Goal: Task Accomplishment & Management: Use online tool/utility

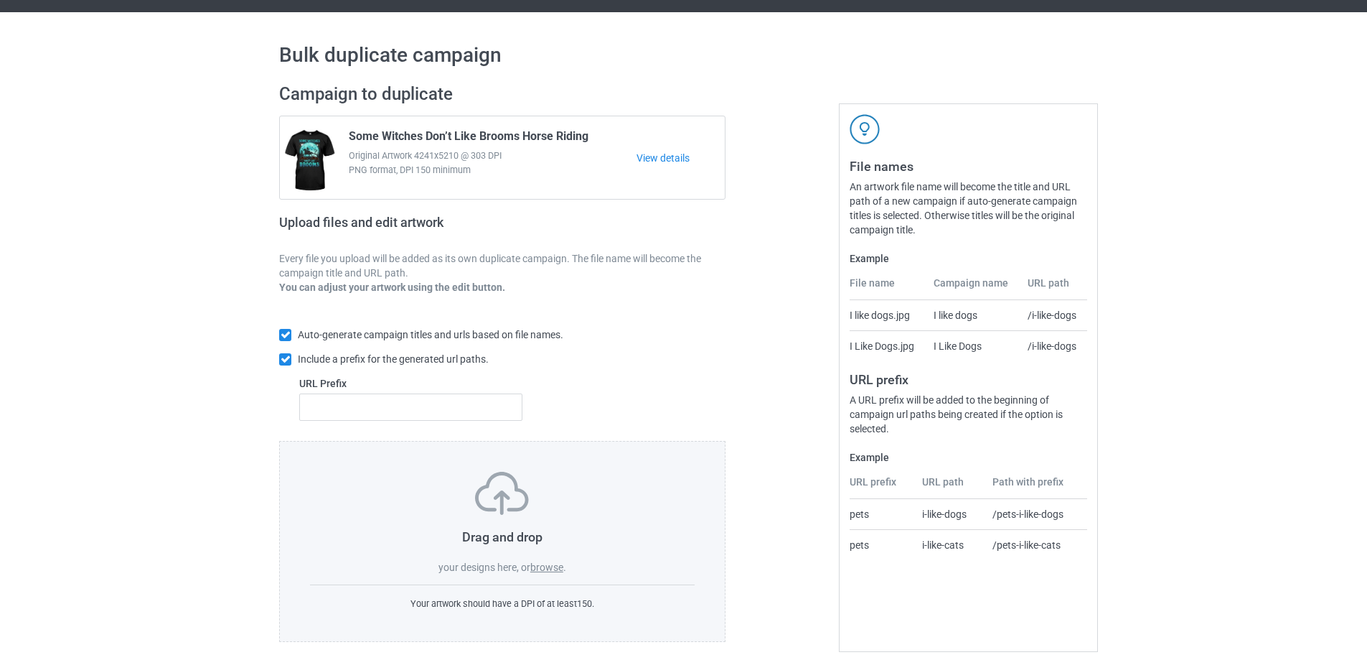
scroll to position [40, 0]
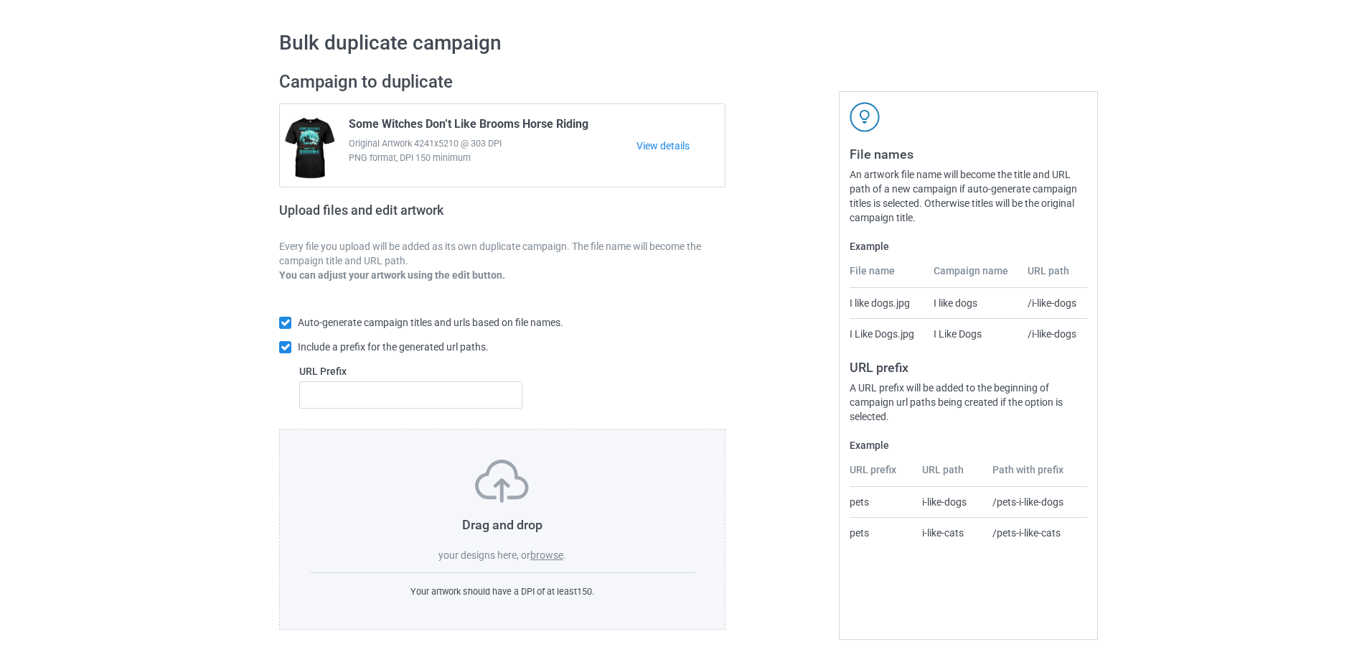
click at [556, 556] on label "browse" at bounding box center [546, 554] width 33 height 11
click at [0, 0] on input "browse" at bounding box center [0, 0] width 0 height 0
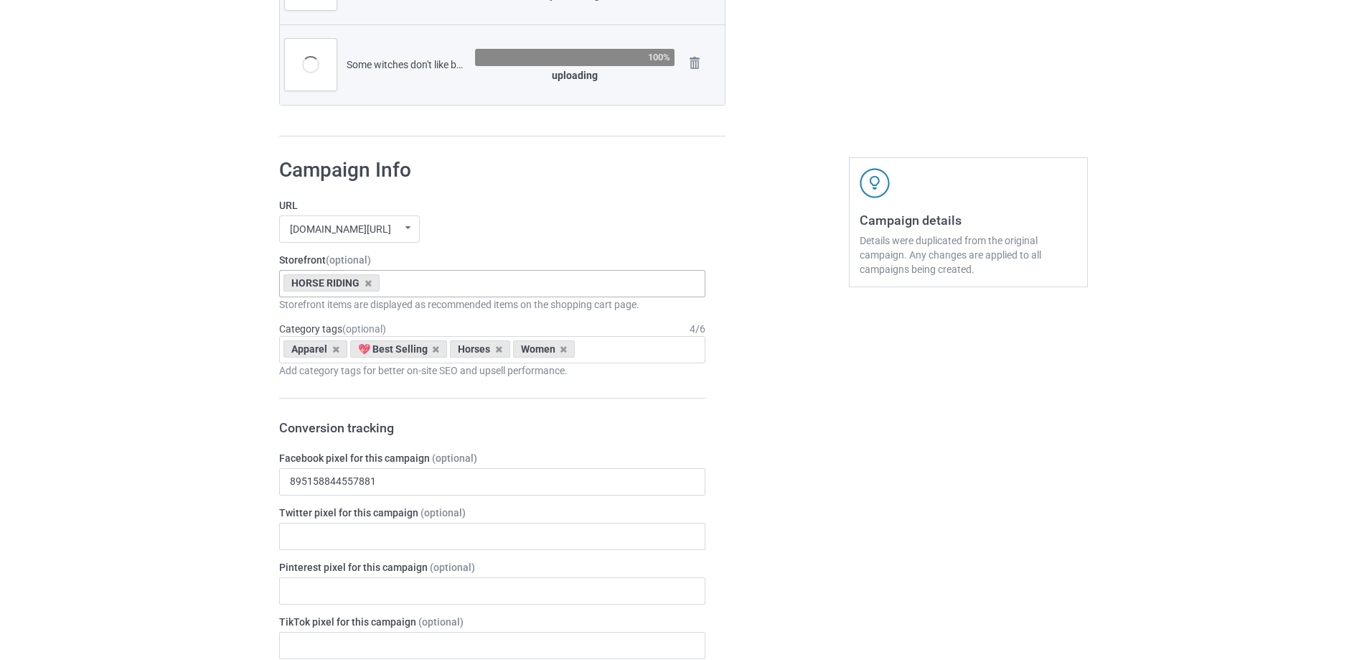
scroll to position [519, 0]
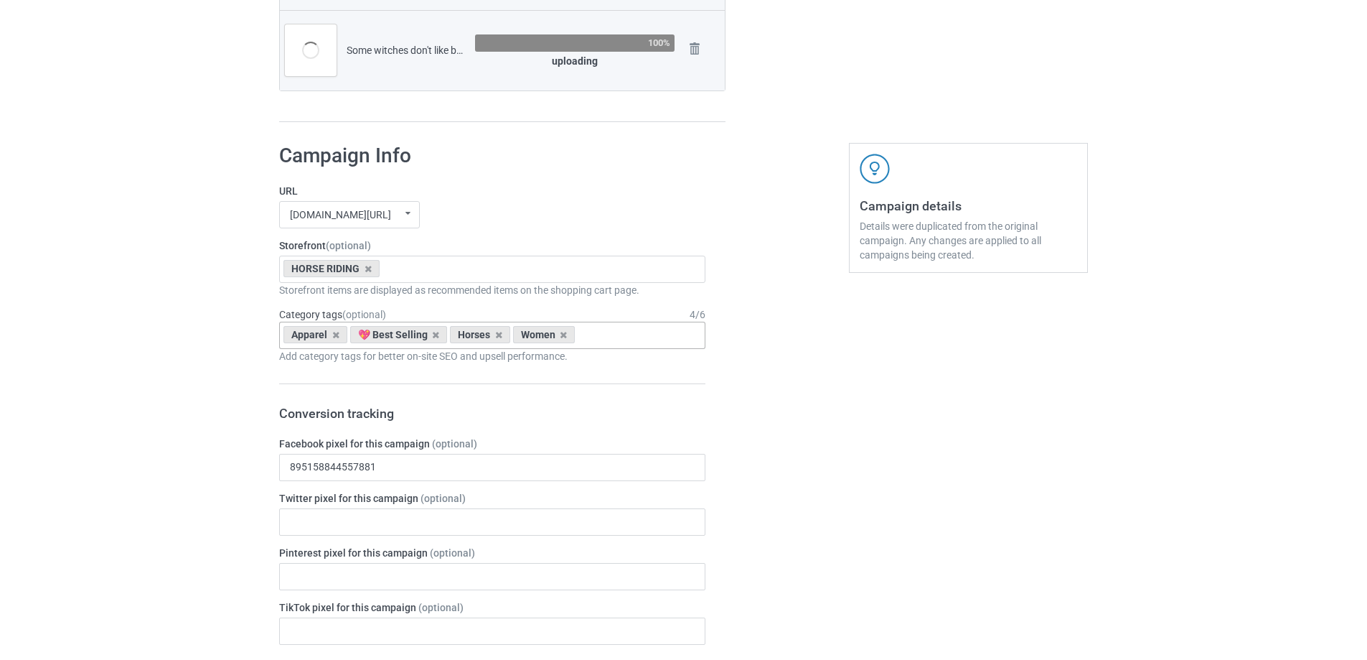
click at [613, 332] on div "Apparel 💖 Best Selling Horses Women Age > [DEMOGRAPHIC_DATA] > 1 Age > [DEMOGRA…" at bounding box center [492, 335] width 426 height 27
type input "Hallow"
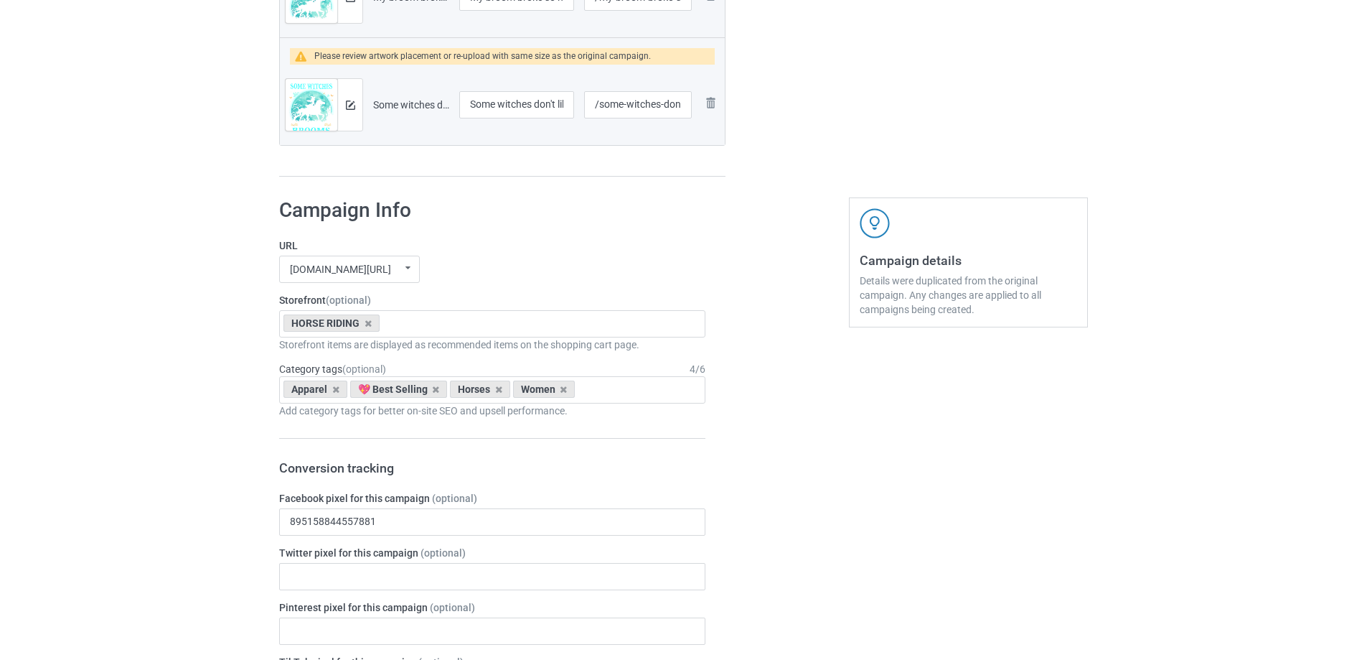
scroll to position [546, 0]
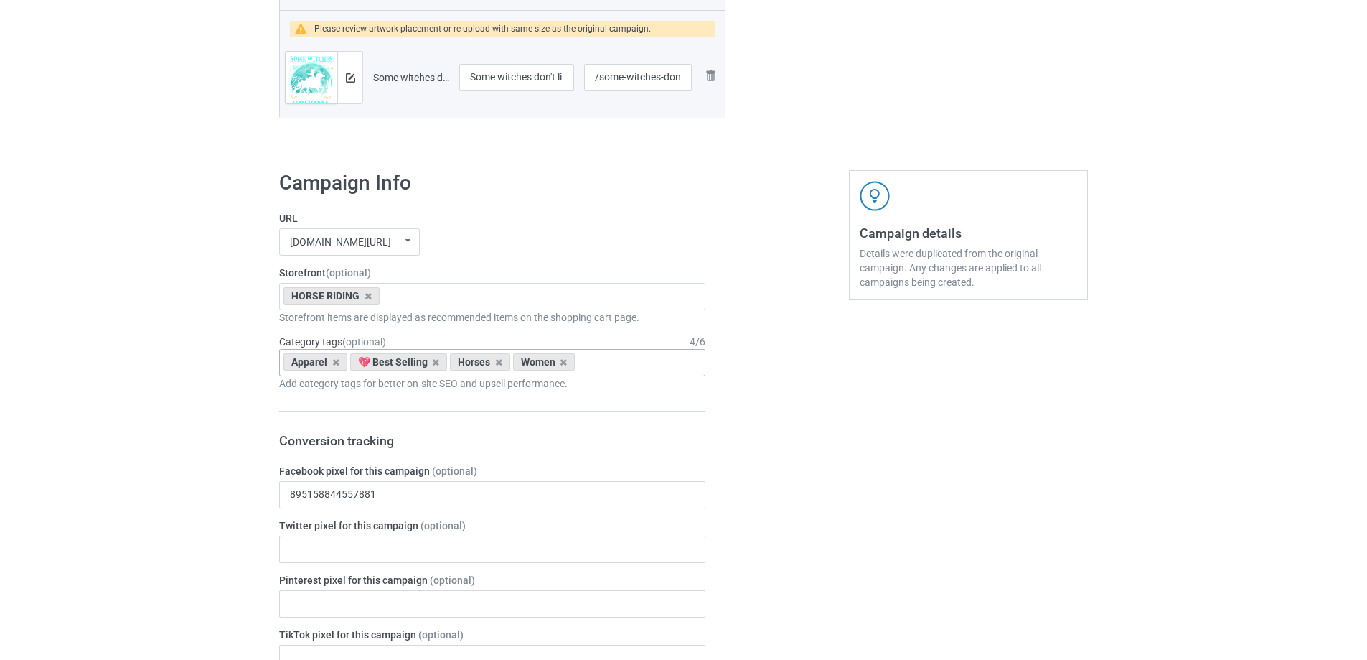
click at [622, 358] on div "Apparel 💖 Best Selling Horses Women Age > [DEMOGRAPHIC_DATA] > 1 Age > [DEMOGRA…" at bounding box center [492, 362] width 426 height 27
type input "Hall"
click at [621, 359] on div "Apparel 💖 Best Selling Horses Women Hall Holidays & Events > US Holidays > [DAT…" at bounding box center [492, 362] width 426 height 27
type input "[DATE]"
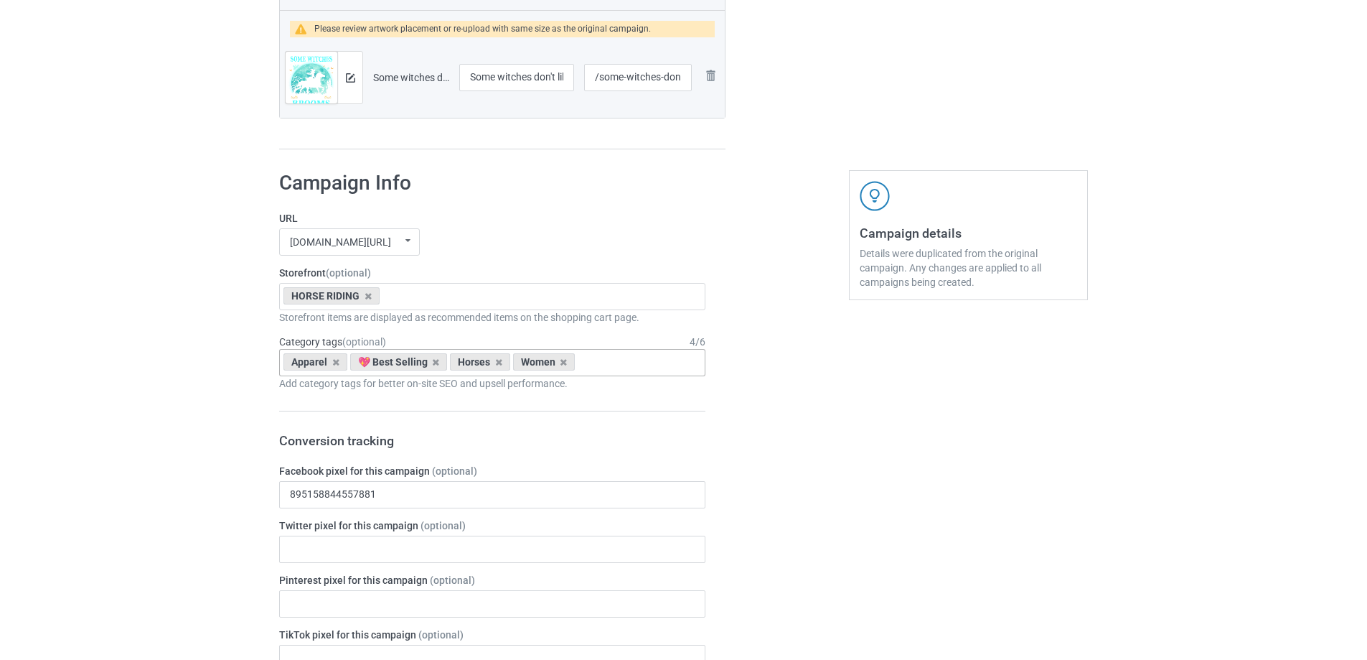
drag, startPoint x: 436, startPoint y: 363, endPoint x: 497, endPoint y: 370, distance: 62.2
click at [436, 363] on icon at bounding box center [435, 361] width 7 height 9
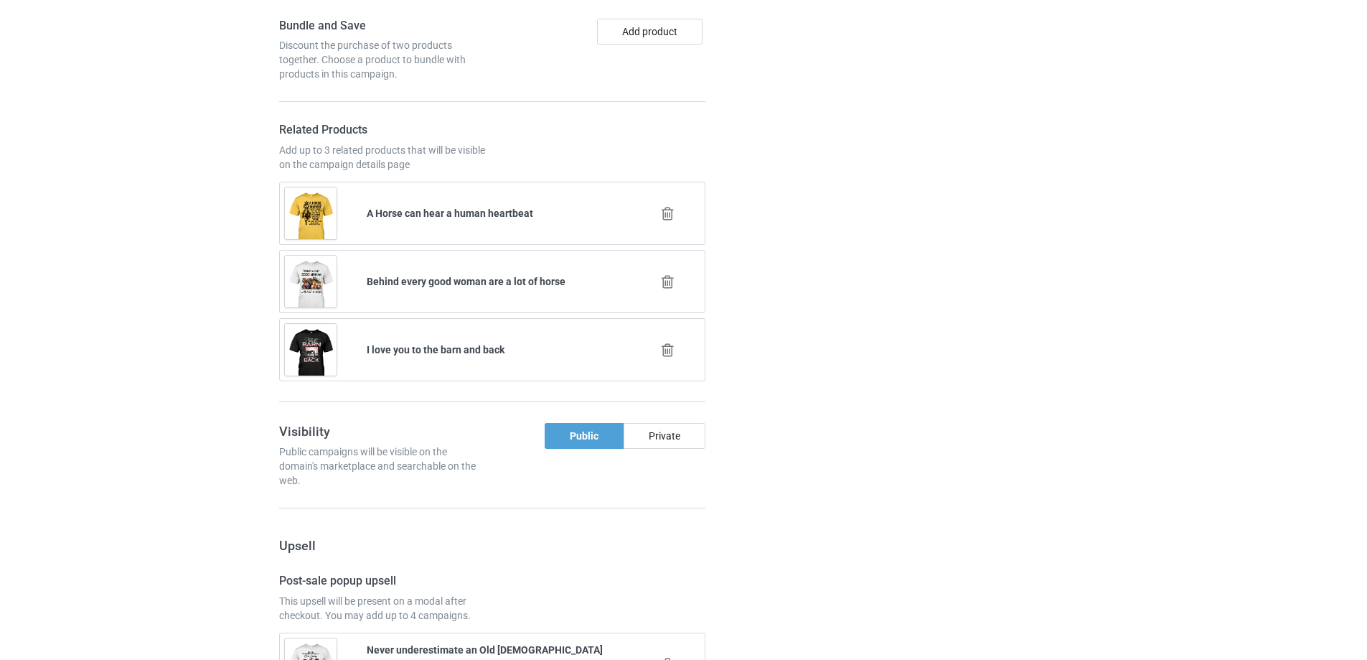
scroll to position [1264, 0]
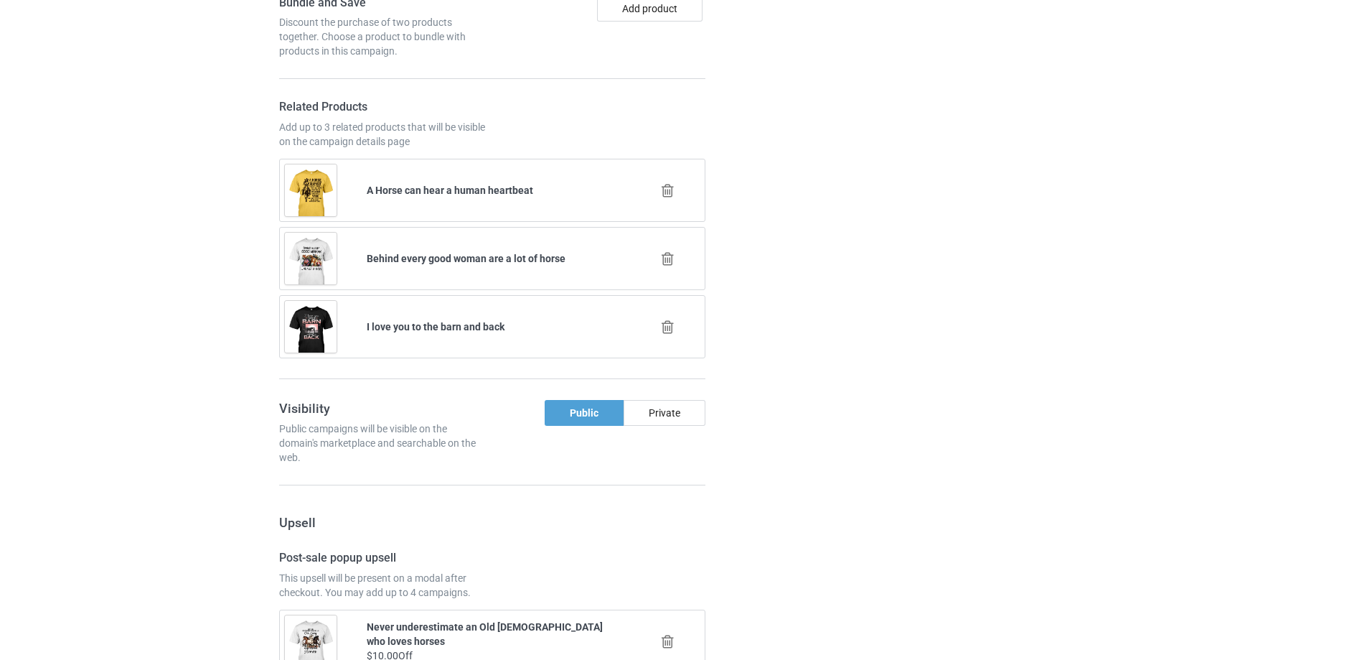
click at [887, 251] on div "Campaign details Details were duplicated from the original campaign. Any change…" at bounding box center [968, 483] width 259 height 2083
click at [665, 261] on icon at bounding box center [668, 258] width 18 height 15
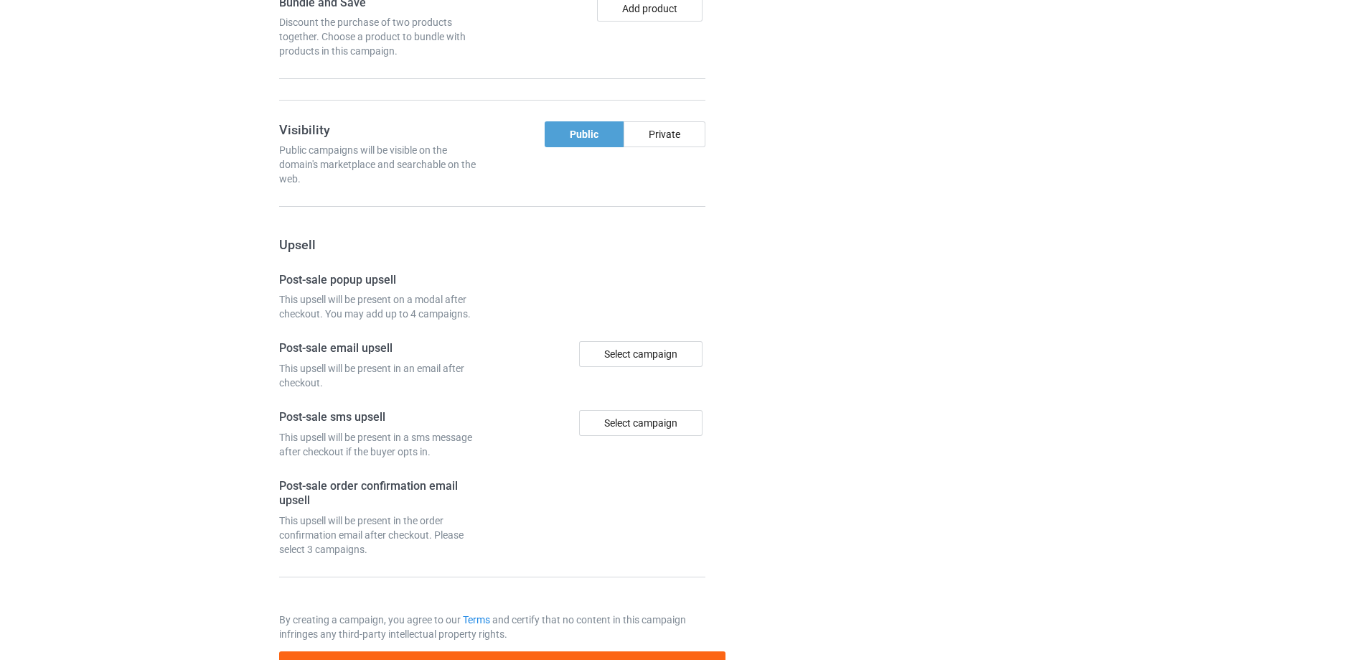
click at [830, 260] on div at bounding box center [787, 66] width 103 height 1248
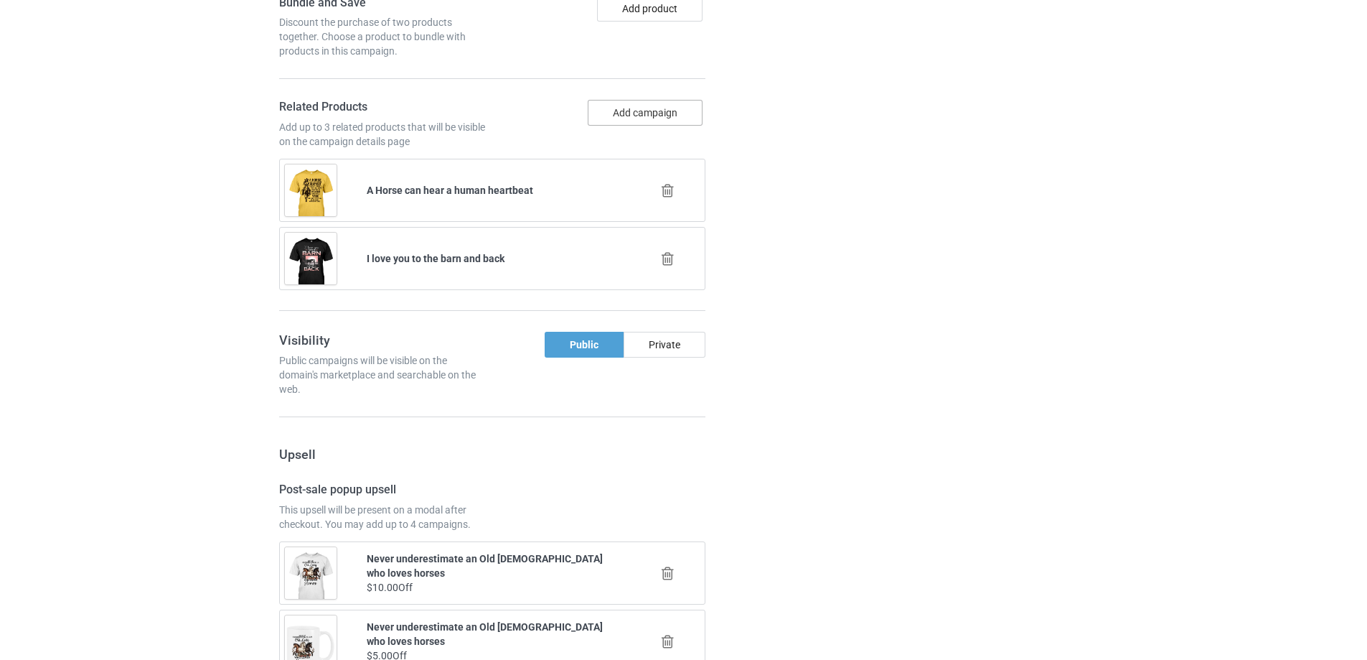
click at [658, 113] on button "Add campaign" at bounding box center [645, 113] width 115 height 26
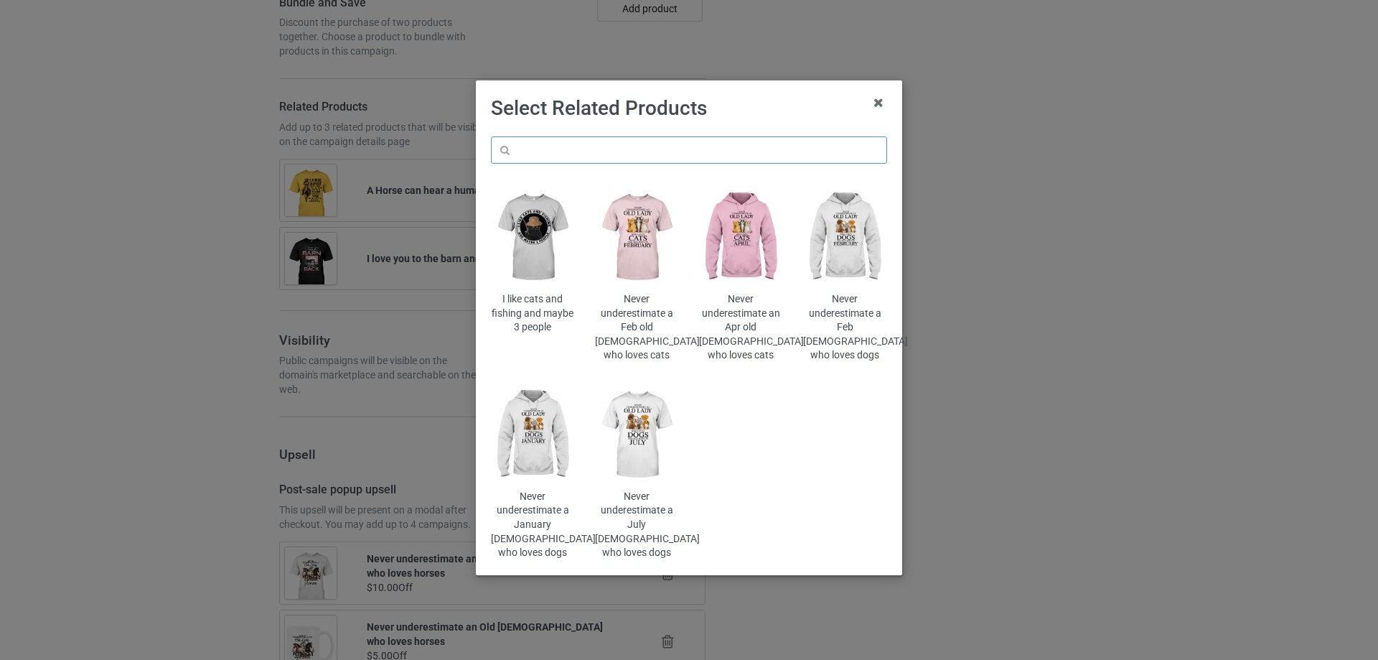
click at [673, 140] on input "text" at bounding box center [689, 149] width 396 height 27
type input "some grandmas"
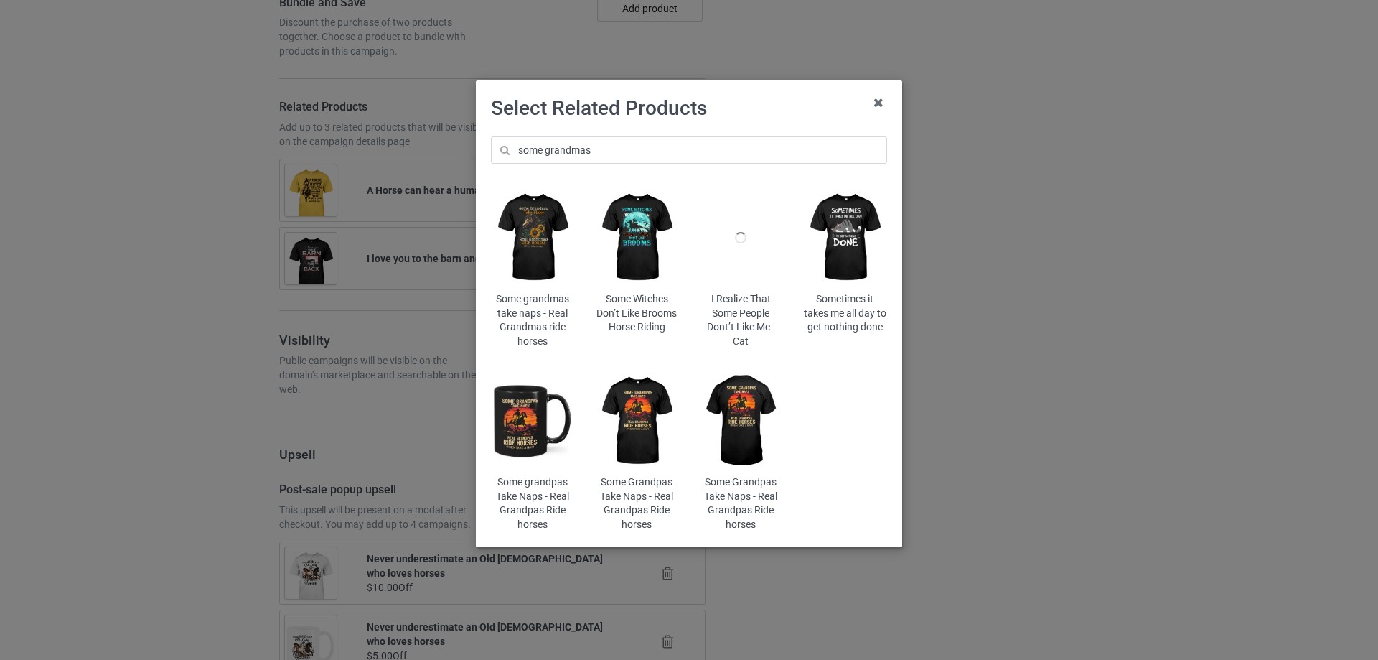
click at [520, 234] on img at bounding box center [533, 237] width 84 height 105
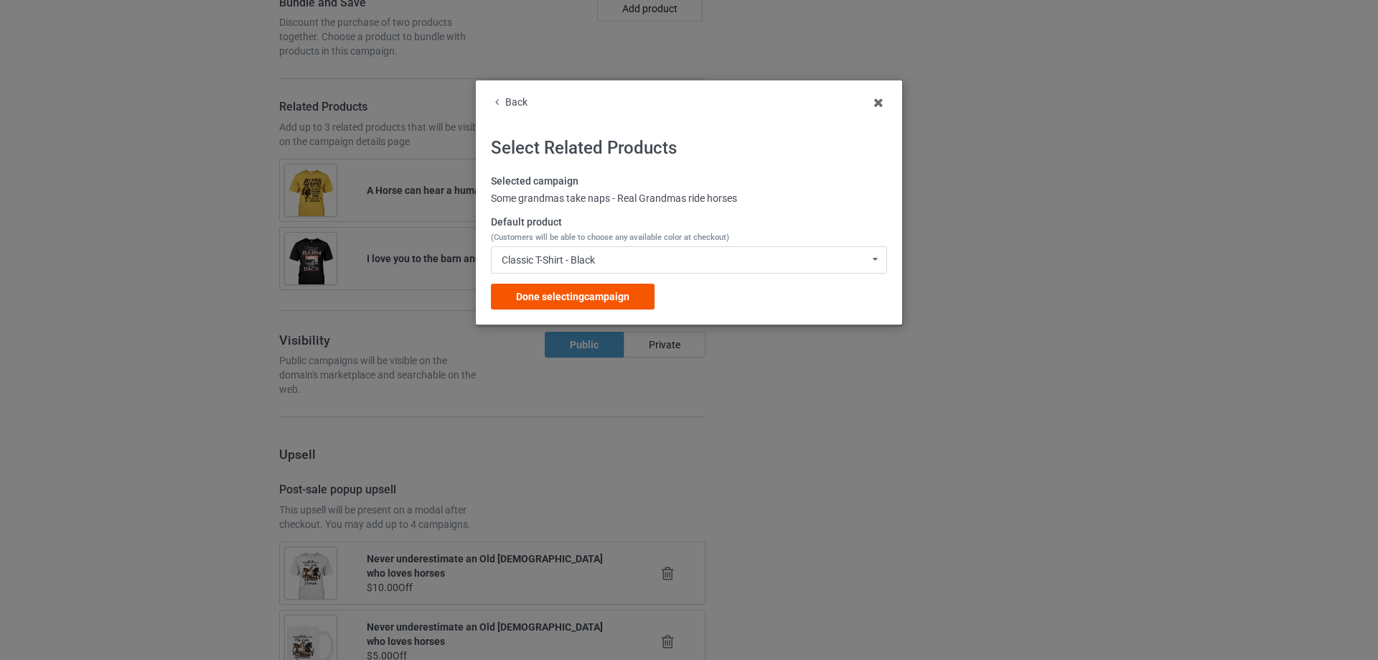
click at [591, 291] on span "Done selecting campaign" at bounding box center [572, 296] width 113 height 11
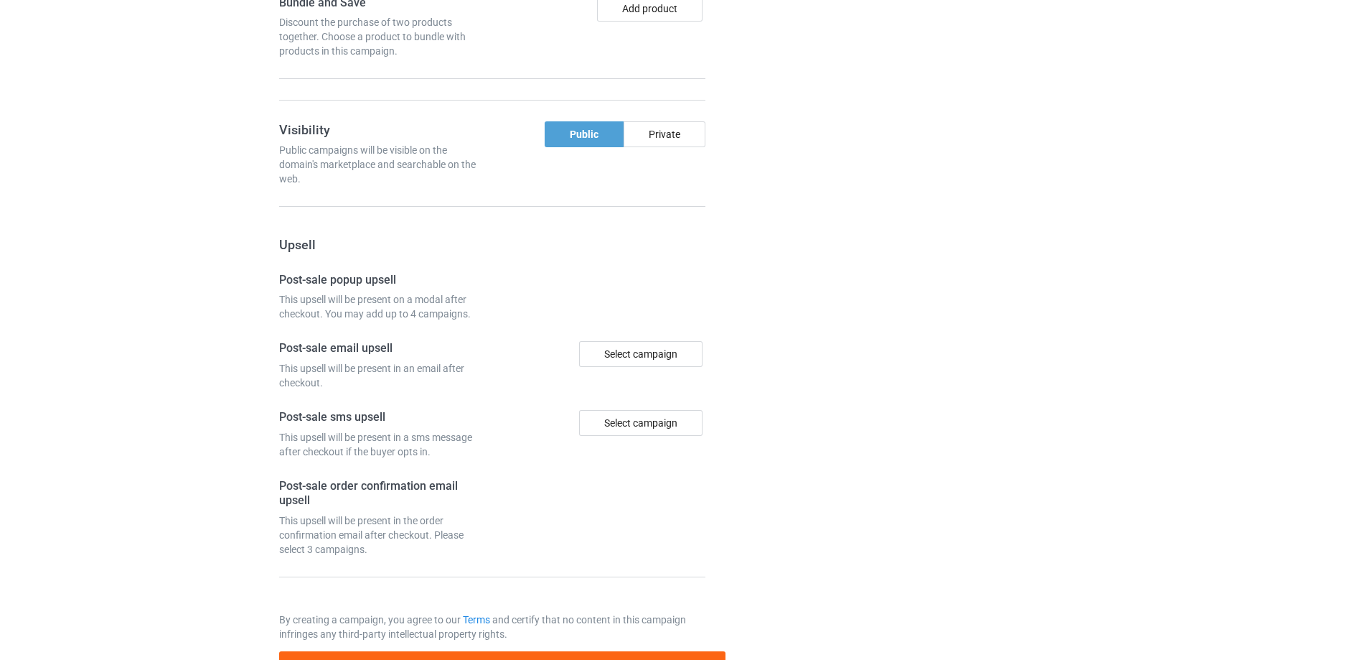
click at [812, 299] on div at bounding box center [787, 66] width 103 height 1248
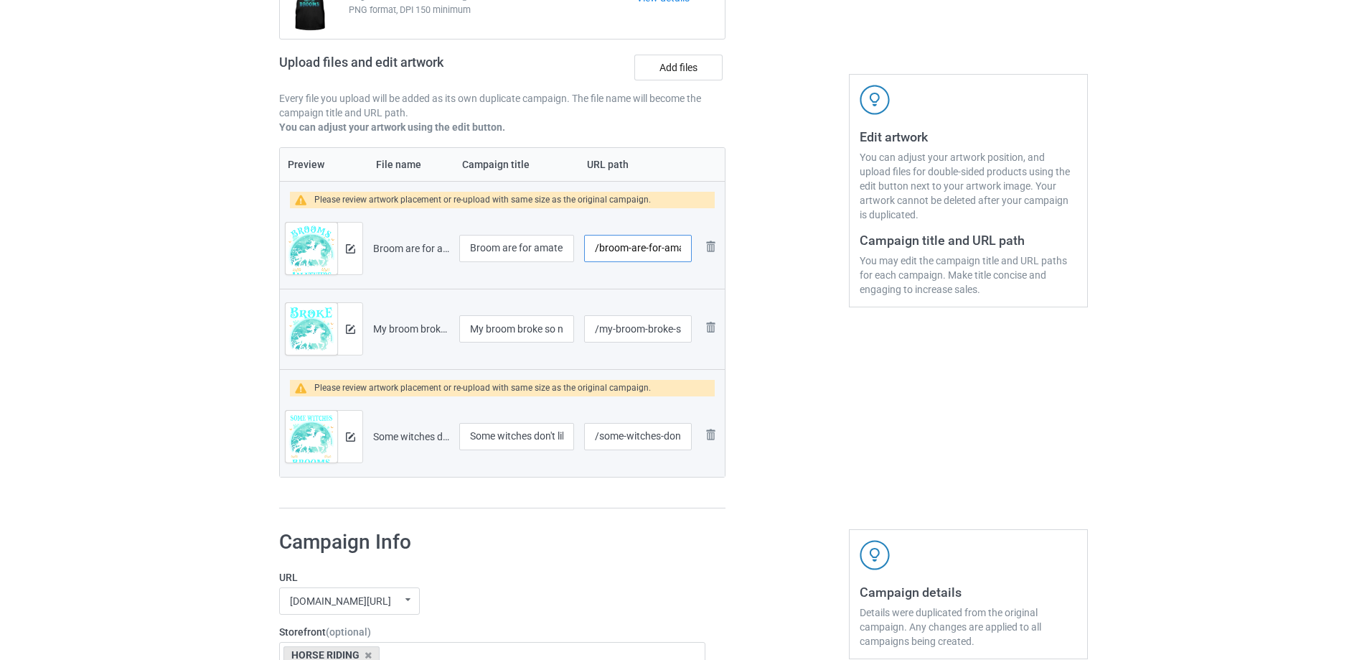
scroll to position [0, 24]
drag, startPoint x: 631, startPoint y: 248, endPoint x: 687, endPoint y: 252, distance: 56.1
click at [687, 251] on input "/broom-are-for-amateurs" at bounding box center [638, 248] width 108 height 27
click at [657, 246] on input "/broom-are-for-amateurs" at bounding box center [638, 248] width 108 height 27
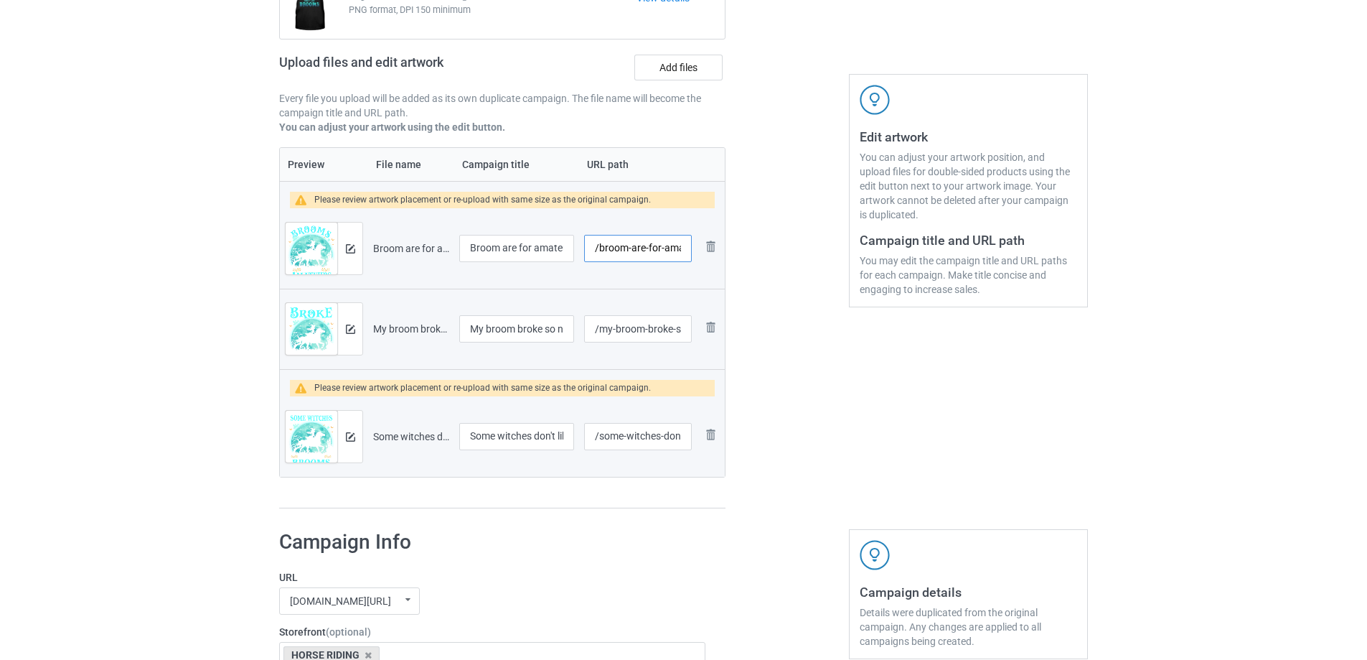
drag, startPoint x: 669, startPoint y: 253, endPoint x: 600, endPoint y: 252, distance: 68.9
click at [600, 252] on input "/broom-are-for-amateurs" at bounding box center [638, 248] width 108 height 27
click at [643, 244] on input "/broom-are-for-amateurs" at bounding box center [638, 248] width 108 height 27
drag, startPoint x: 599, startPoint y: 252, endPoint x: 636, endPoint y: 252, distance: 36.6
click at [636, 252] on input "/broom-are-for-amateurs" at bounding box center [638, 248] width 108 height 27
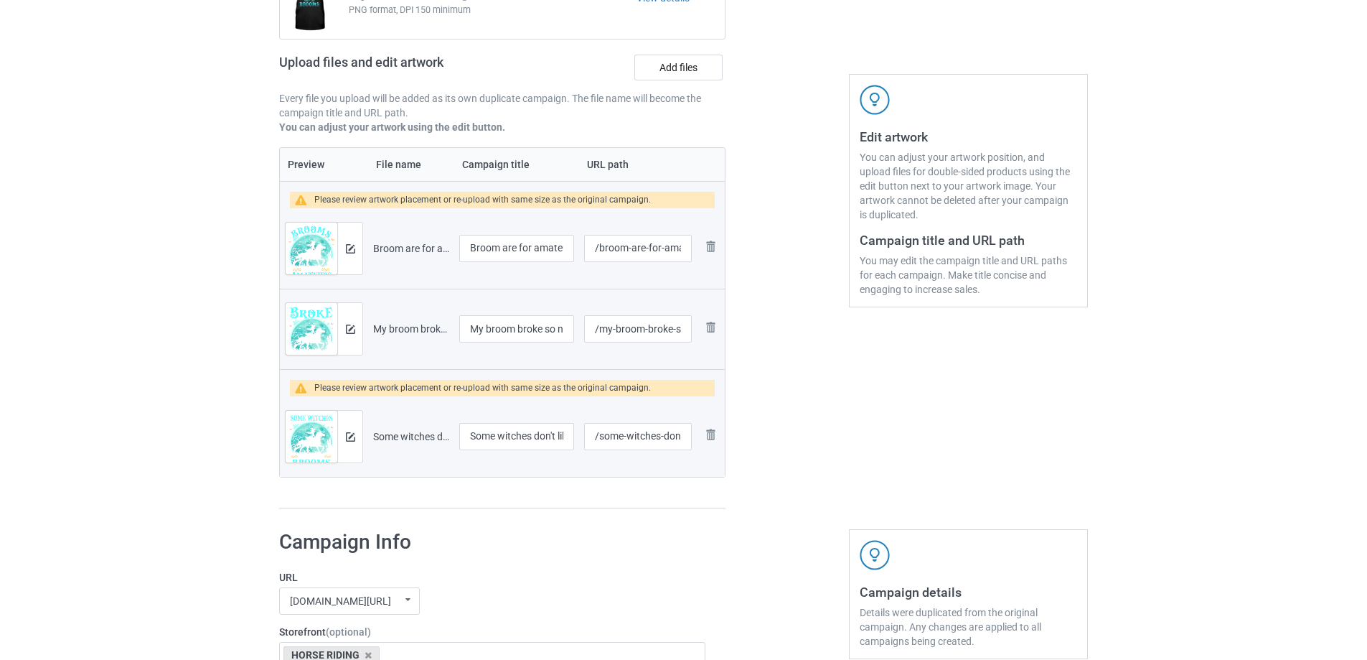
click at [748, 281] on div at bounding box center [787, 216] width 103 height 606
drag, startPoint x: 598, startPoint y: 251, endPoint x: 693, endPoint y: 253, distance: 94.8
click at [693, 253] on td "/broom-are-for-amateurs" at bounding box center [638, 248] width 118 height 80
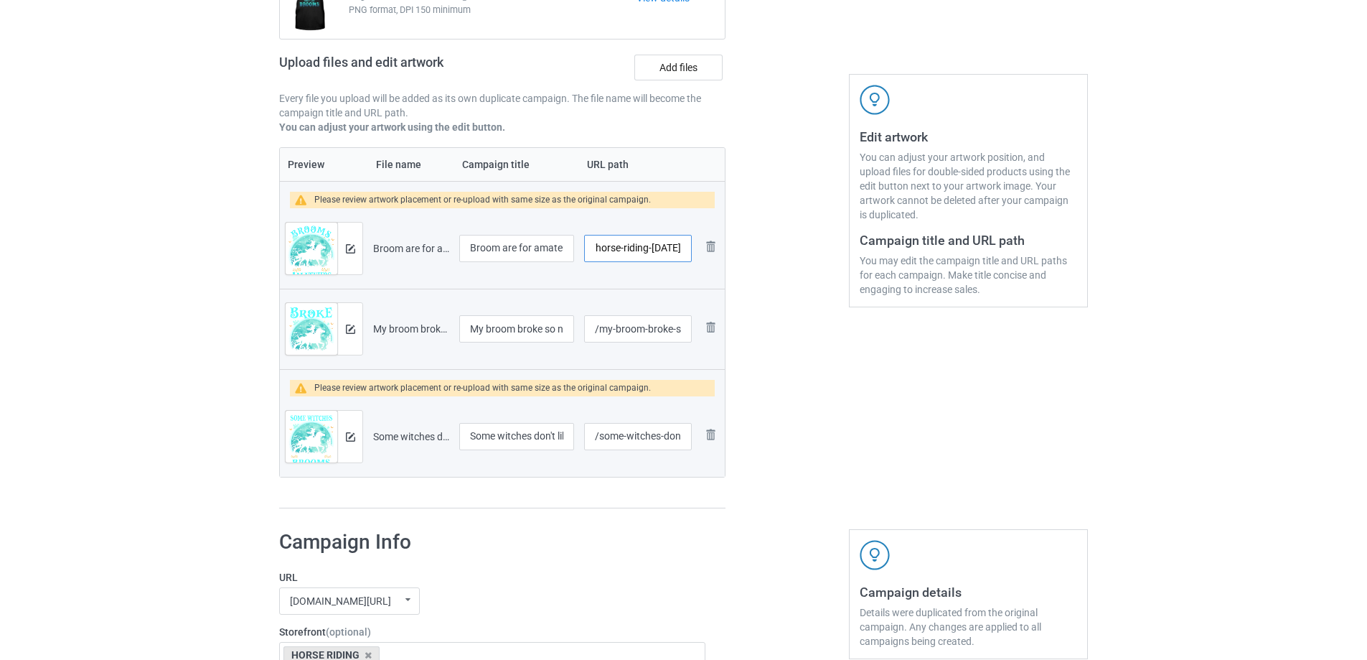
type input "/horse-riding-[DATE]"
click at [777, 293] on div at bounding box center [787, 216] width 103 height 606
drag, startPoint x: 598, startPoint y: 332, endPoint x: 625, endPoint y: 334, distance: 27.3
click at [625, 334] on input "/my-broom-broke-so-now-i-ride-a-horse" at bounding box center [638, 328] width 108 height 27
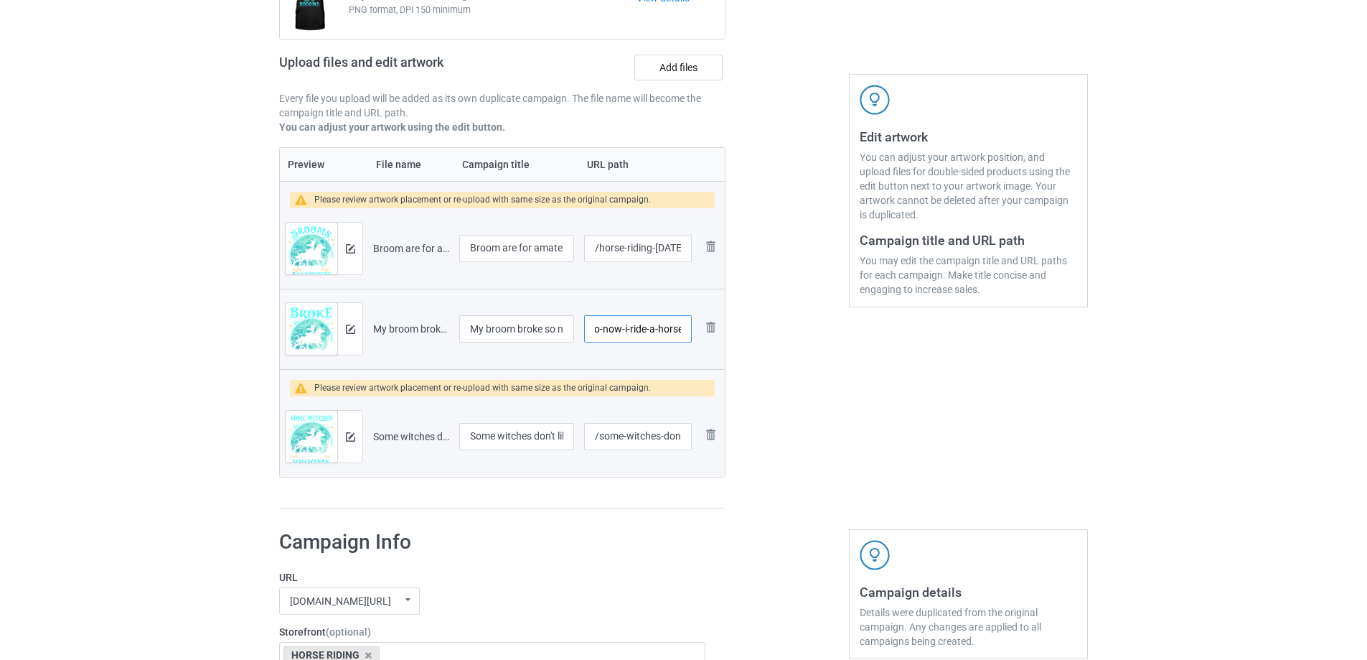
click at [627, 334] on input "/my-broom-broke-so-now-i-ride-a-horse" at bounding box center [638, 328] width 108 height 27
drag, startPoint x: 628, startPoint y: 329, endPoint x: 609, endPoint y: 331, distance: 19.4
click at [614, 327] on input "/my-broom-broke-so-now-i-ride-a-horse" at bounding box center [638, 328] width 108 height 27
click at [602, 332] on input "/my-broom-broke-so-now-i-ride-a-horse" at bounding box center [638, 328] width 108 height 27
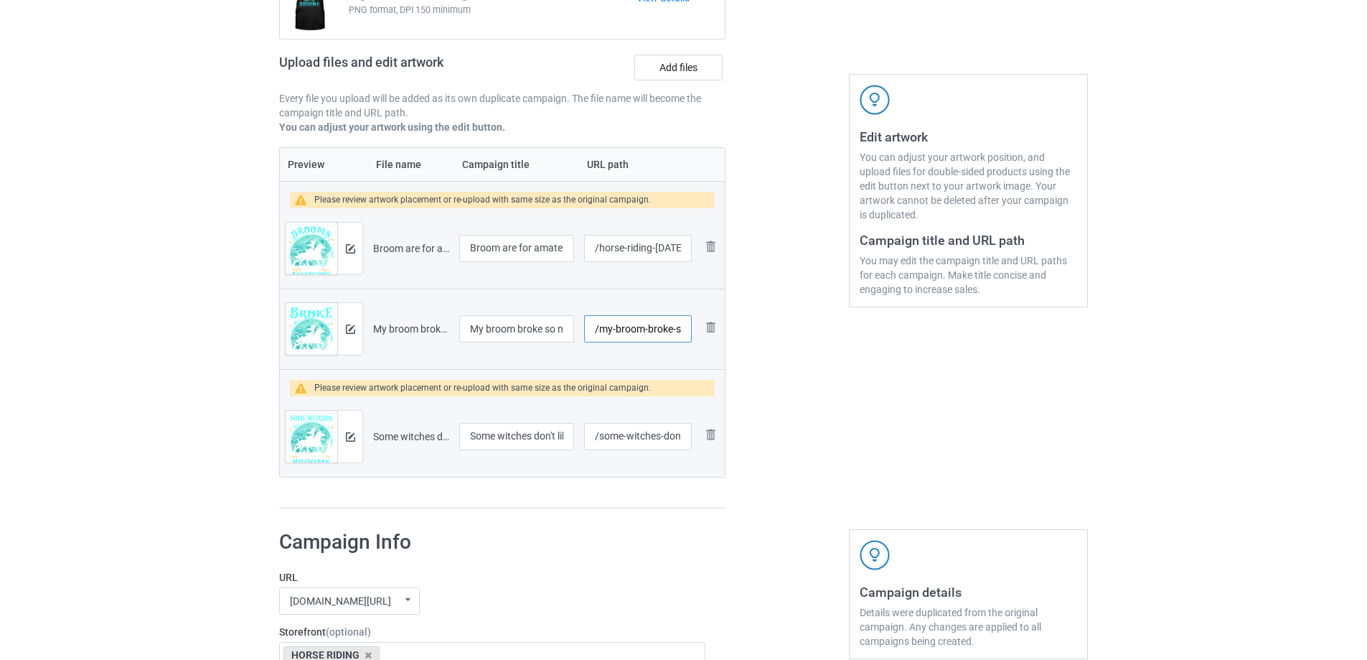
click at [602, 332] on input "/my-broom-broke-so-now-i-ride-a-horse" at bounding box center [638, 328] width 108 height 27
drag, startPoint x: 657, startPoint y: 330, endPoint x: 634, endPoint y: 332, distance: 23.1
click at [634, 332] on input "/broom-broke-so-now-i-ride-a-horse" at bounding box center [638, 328] width 108 height 27
click at [632, 332] on input "/broom-broke-so-now-i-ride-a-horse" at bounding box center [638, 328] width 108 height 27
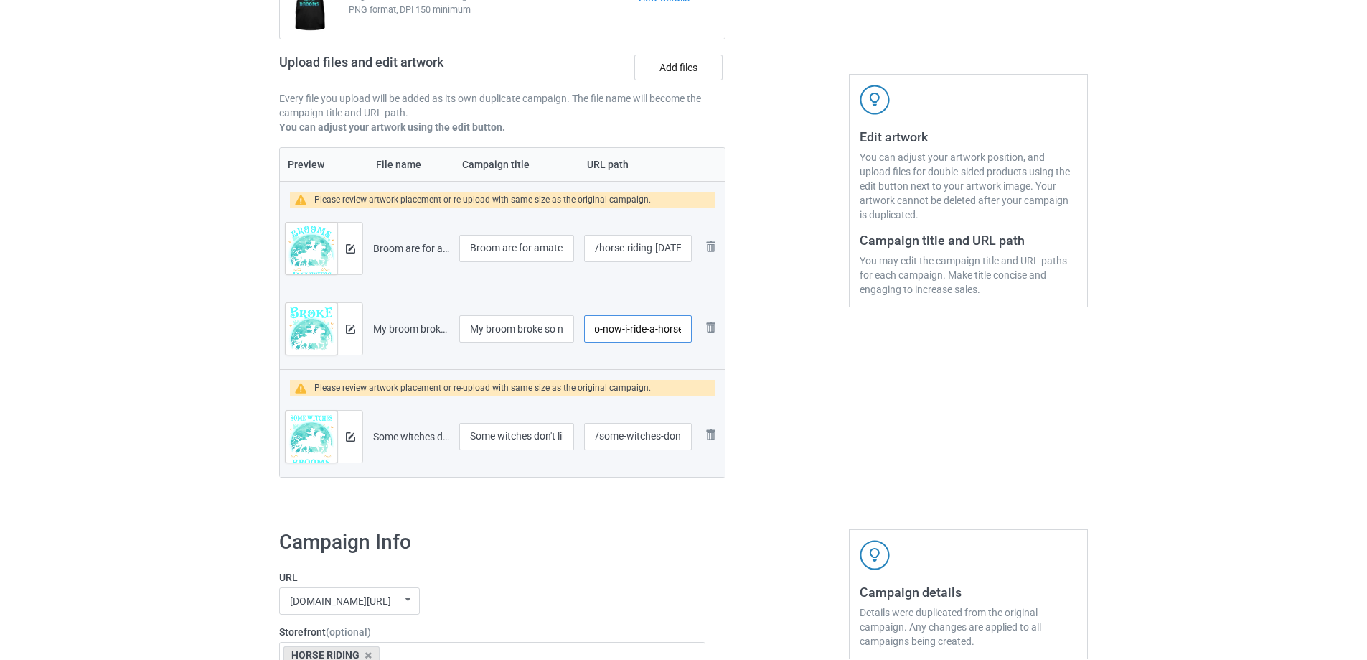
drag, startPoint x: 606, startPoint y: 329, endPoint x: 628, endPoint y: 331, distance: 22.3
click at [628, 331] on input "/broom-broke-so-now-i-ride-a-horse" at bounding box center [638, 328] width 108 height 27
click at [790, 363] on div at bounding box center [787, 216] width 103 height 606
drag, startPoint x: 643, startPoint y: 335, endPoint x: 600, endPoint y: 332, distance: 43.2
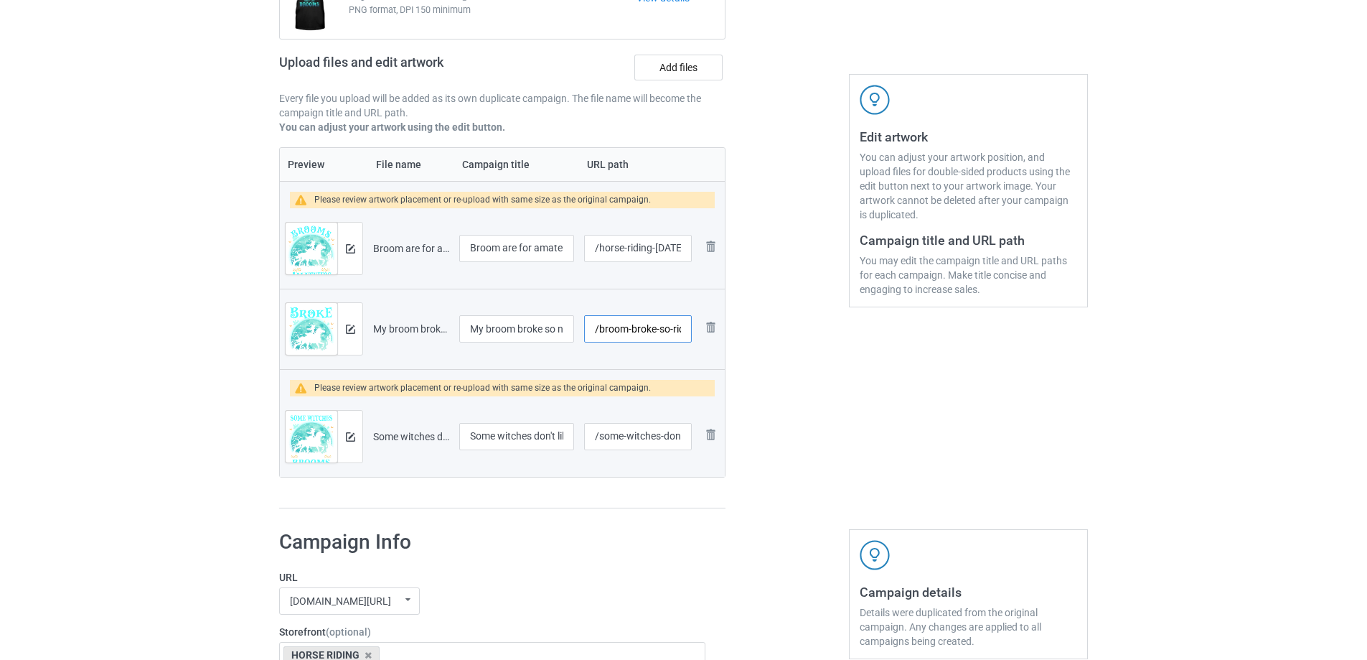
click at [591, 334] on input "/broom-broke-so-ride-a-horse" at bounding box center [638, 328] width 108 height 27
click at [641, 328] on input "/broom-broke-so-ride-a-horse" at bounding box center [638, 328] width 108 height 27
drag, startPoint x: 629, startPoint y: 335, endPoint x: 683, endPoint y: 330, distance: 54.0
click at [683, 330] on input "/broom-broke-so-ride-a-horse" at bounding box center [638, 328] width 108 height 27
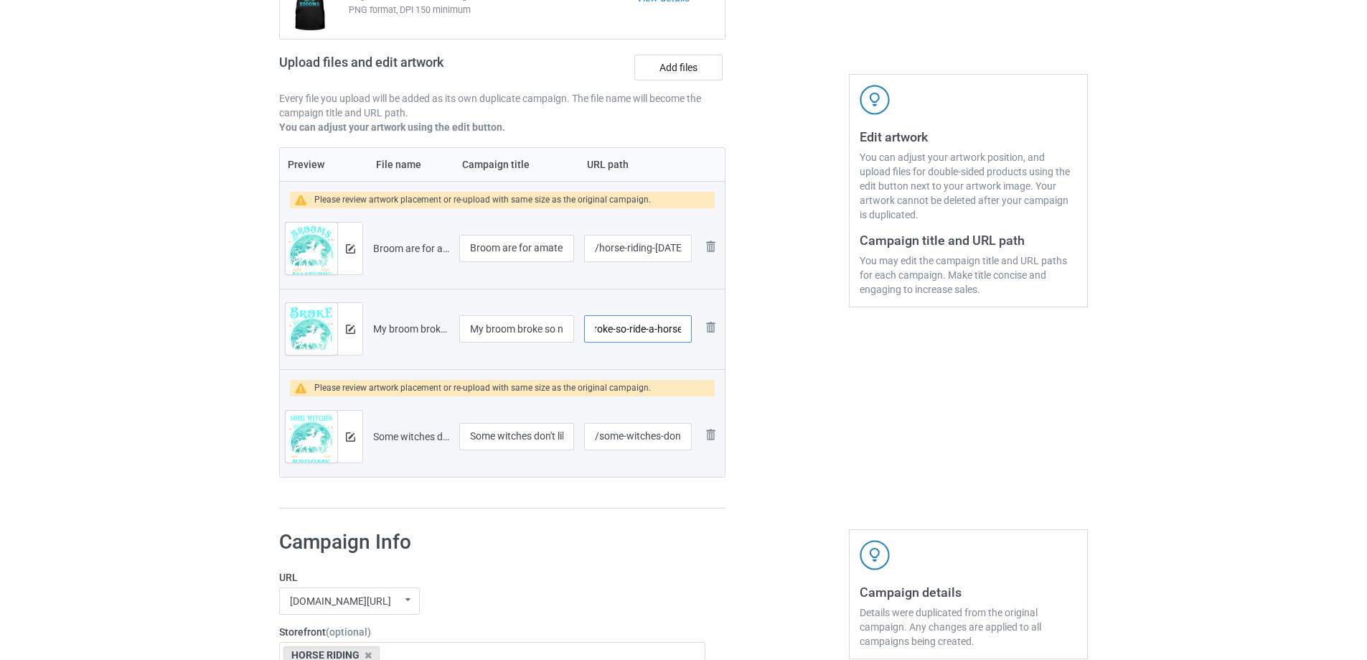
drag, startPoint x: 624, startPoint y: 327, endPoint x: 697, endPoint y: 345, distance: 75.2
click at [683, 329] on input "/broom-broke-so-ride-a-horse" at bounding box center [638, 328] width 108 height 27
click at [816, 345] on div at bounding box center [787, 216] width 103 height 606
click at [669, 333] on input "/broom-broke-so-ride-a-horse" at bounding box center [638, 328] width 108 height 27
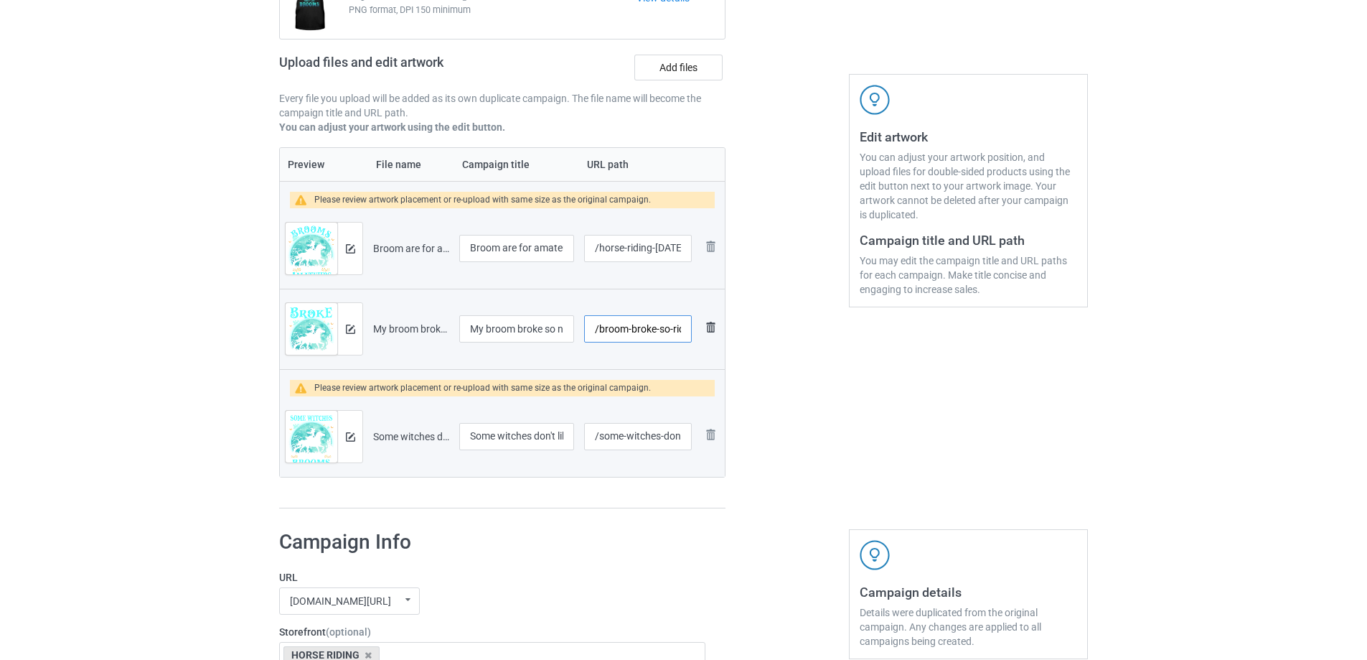
scroll to position [0, 44]
drag, startPoint x: 599, startPoint y: 329, endPoint x: 716, endPoint y: 327, distance: 117.0
click at [716, 327] on tr "Preview and edit artwork My broom broke so now I ride a horse.png My broom brok…" at bounding box center [502, 329] width 445 height 80
type input "/funny-[DATE]-riding-horse"
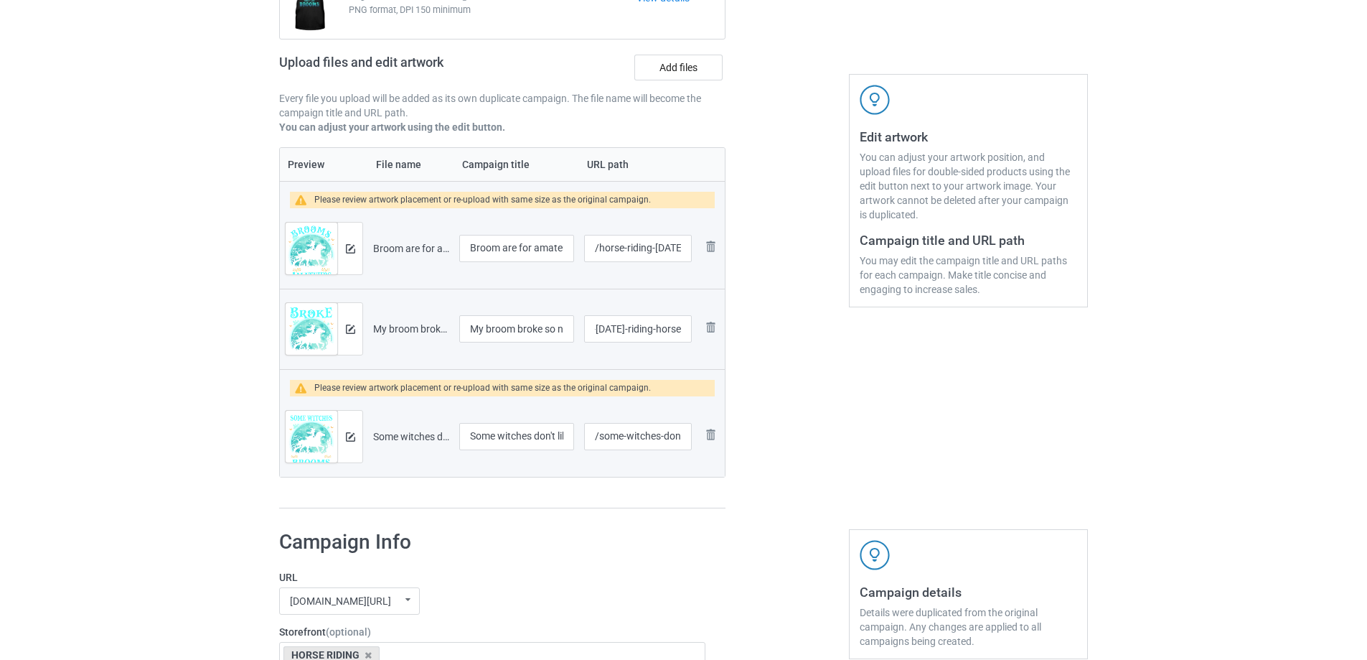
click at [757, 331] on div at bounding box center [787, 216] width 103 height 606
drag, startPoint x: 666, startPoint y: 438, endPoint x: 697, endPoint y: 442, distance: 31.2
click at [697, 442] on tr "Preview and edit artwork Some witches don't like brooms.png Some witches don't …" at bounding box center [502, 436] width 445 height 80
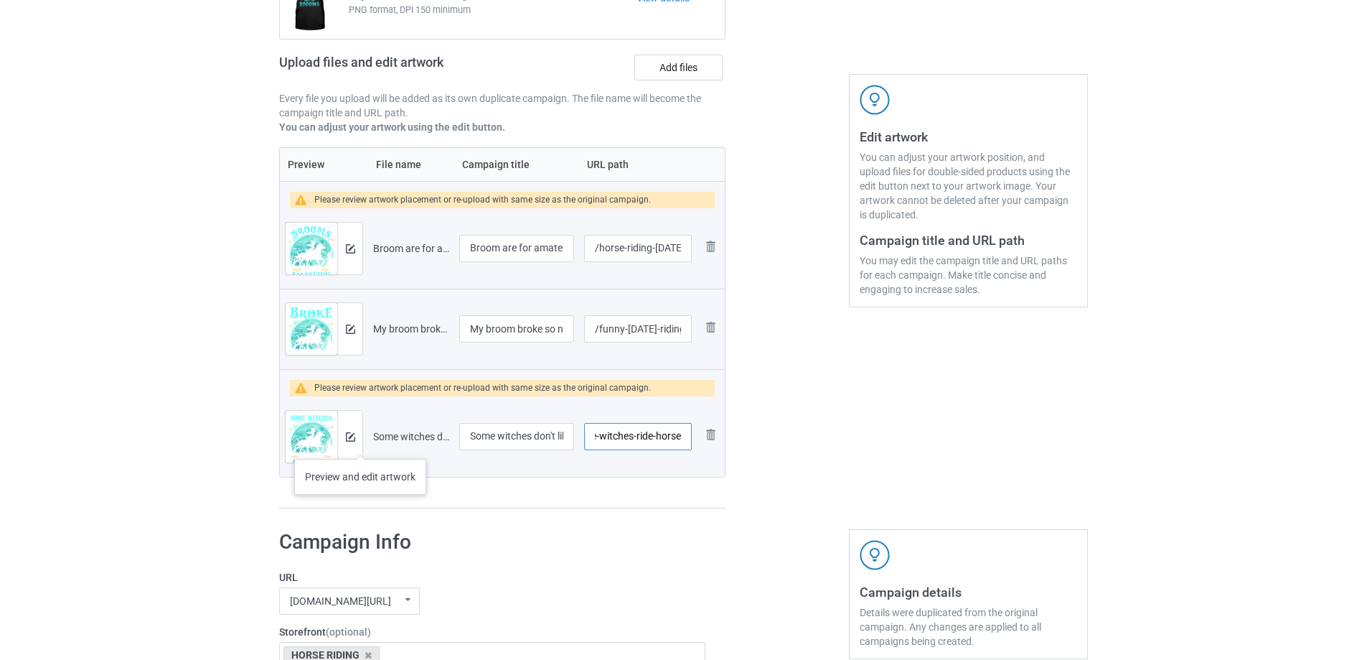
type input "/some-witches-ride-horse"
click at [354, 434] on img at bounding box center [350, 436] width 9 height 9
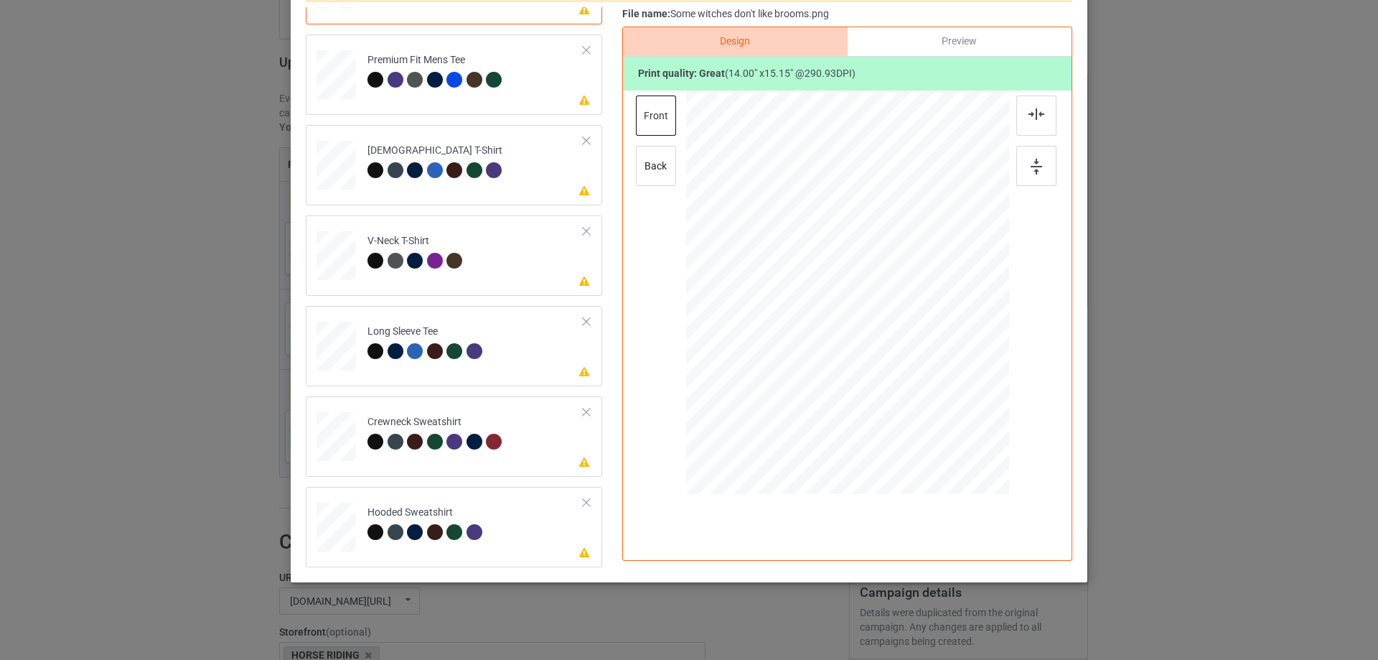
scroll to position [169, 0]
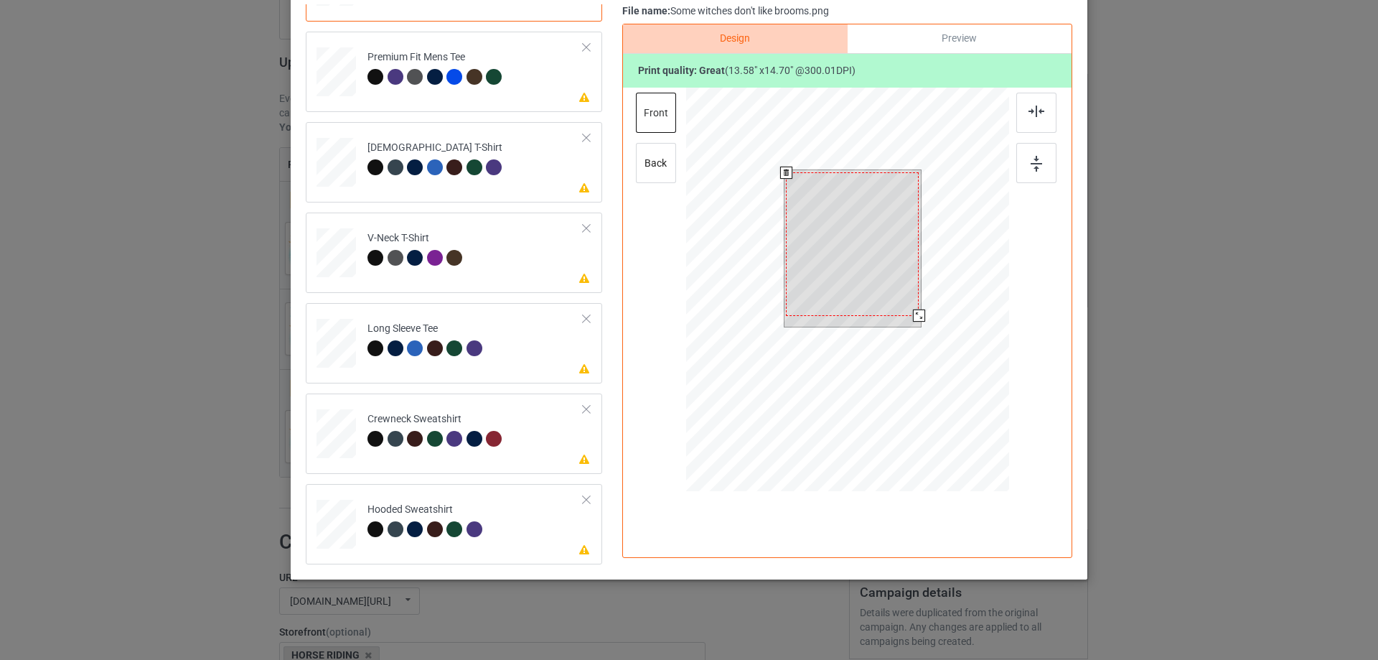
click at [915, 317] on div at bounding box center [919, 315] width 12 height 12
click at [892, 297] on div at bounding box center [852, 246] width 133 height 144
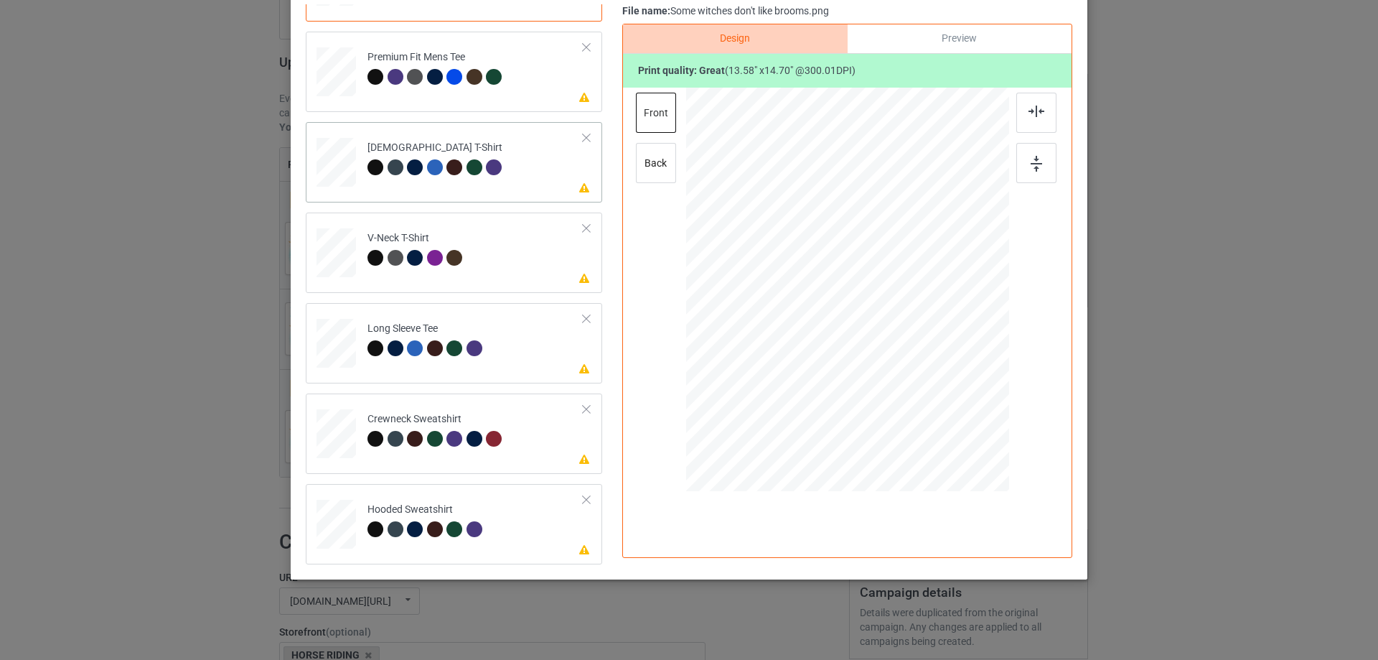
click at [528, 189] on td "Please review artwork placement [DEMOGRAPHIC_DATA] T-Shirt" at bounding box center [476, 159] width 232 height 63
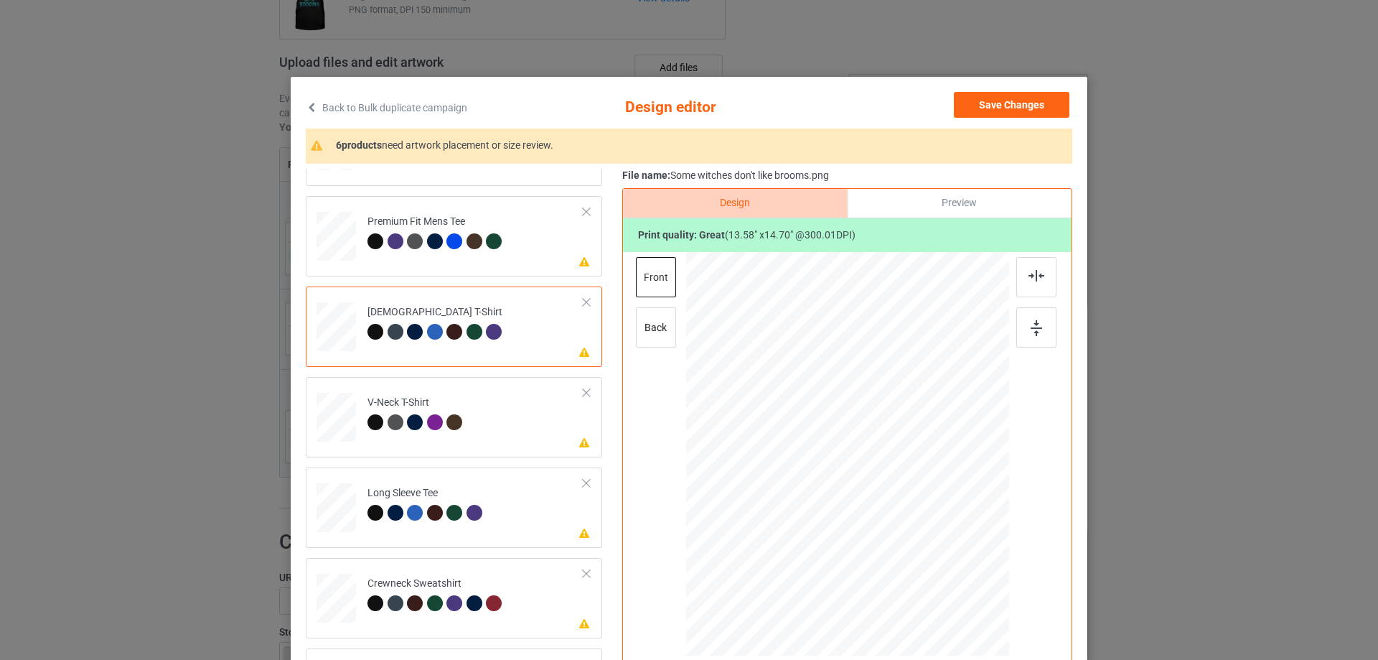
scroll to position [0, 0]
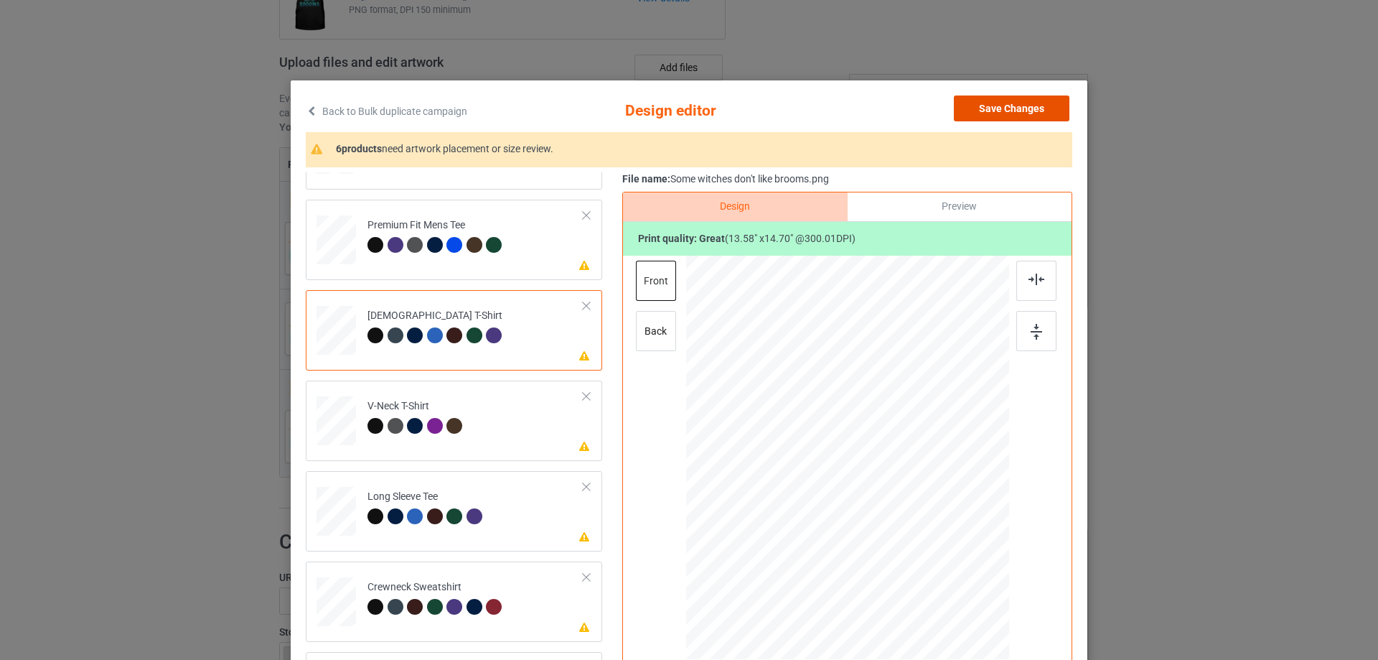
click at [1014, 115] on button "Save Changes" at bounding box center [1012, 108] width 116 height 26
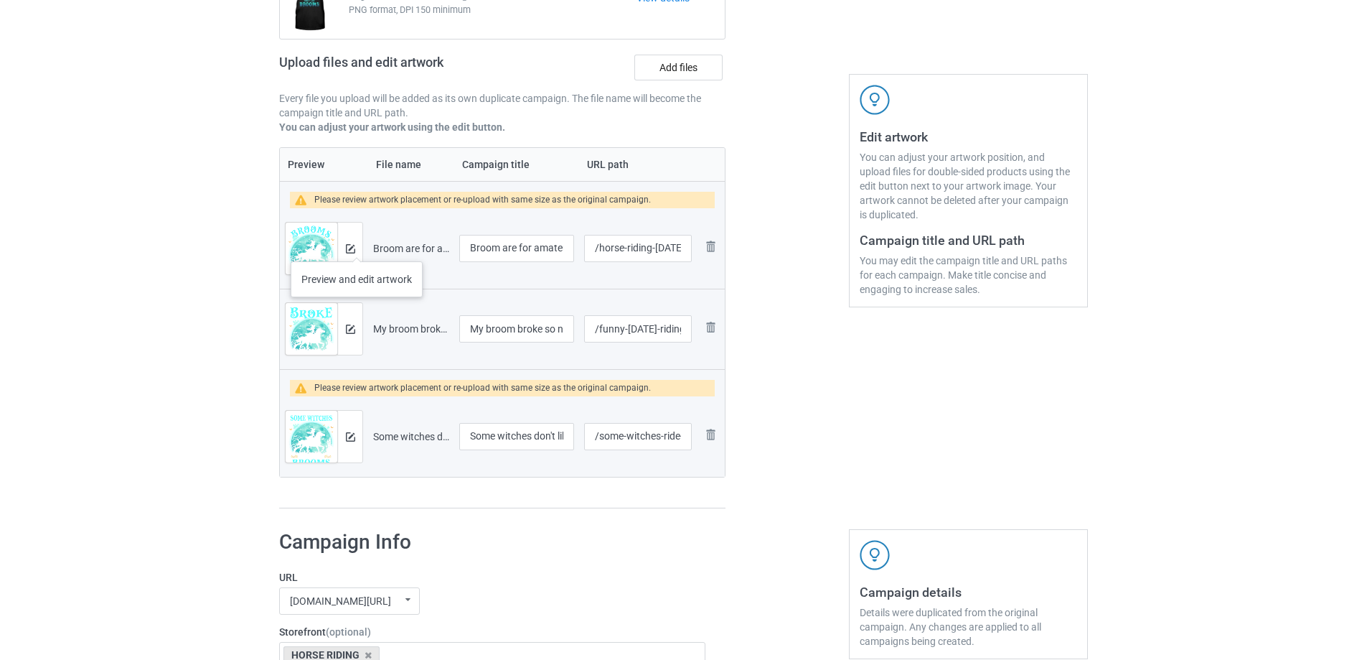
click at [355, 248] on div at bounding box center [349, 249] width 25 height 52
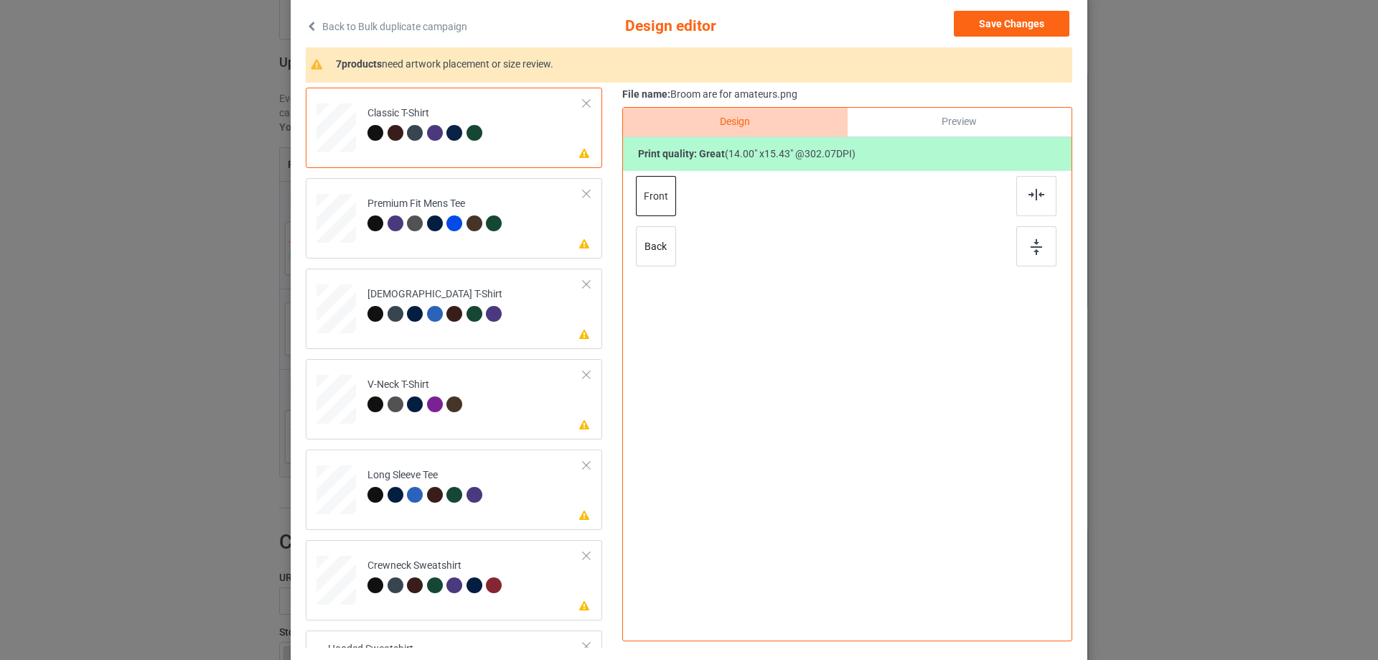
scroll to position [120, 0]
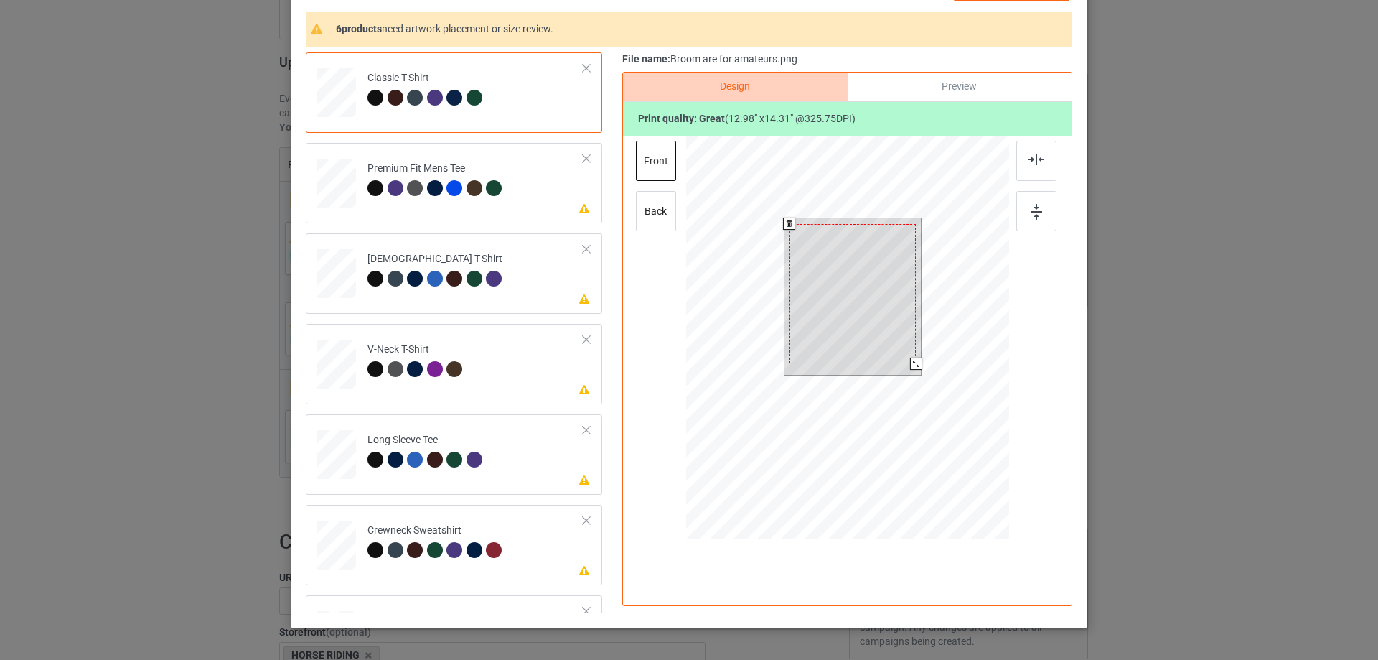
click at [912, 365] on div at bounding box center [916, 363] width 12 height 12
click at [527, 278] on td "Please review artwork placement [DEMOGRAPHIC_DATA] T-Shirt" at bounding box center [476, 270] width 232 height 63
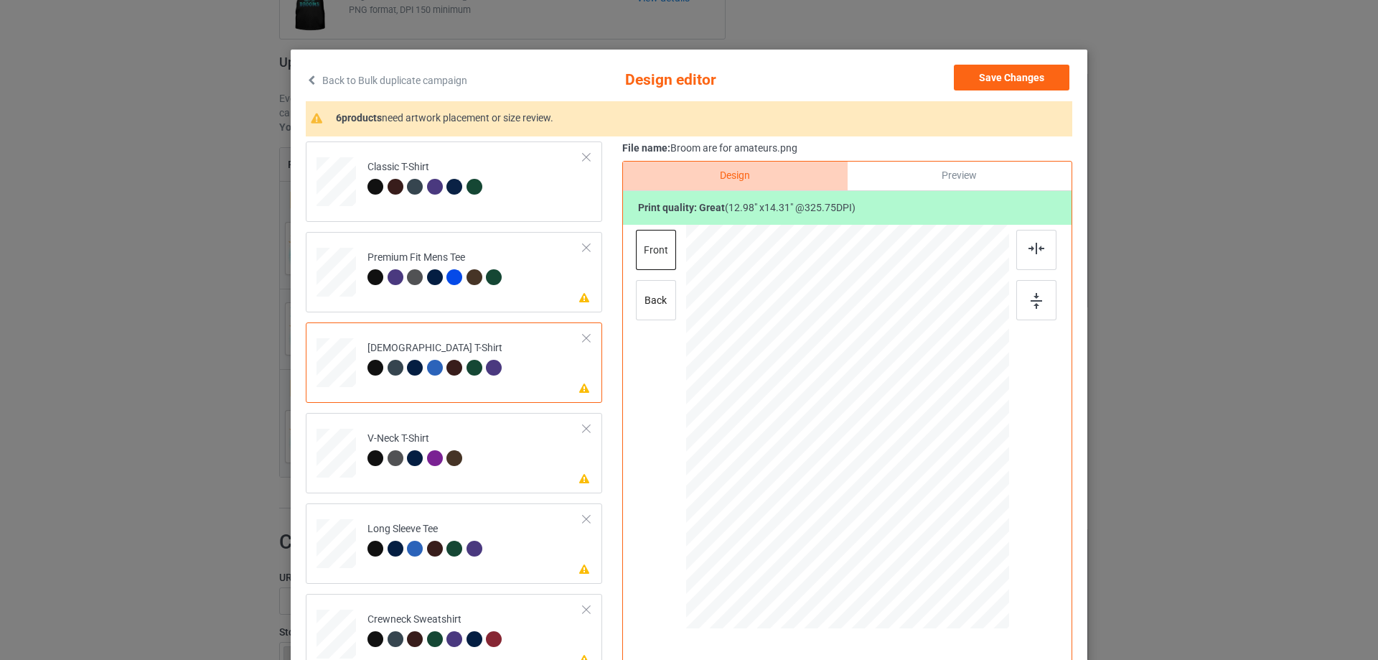
scroll to position [0, 0]
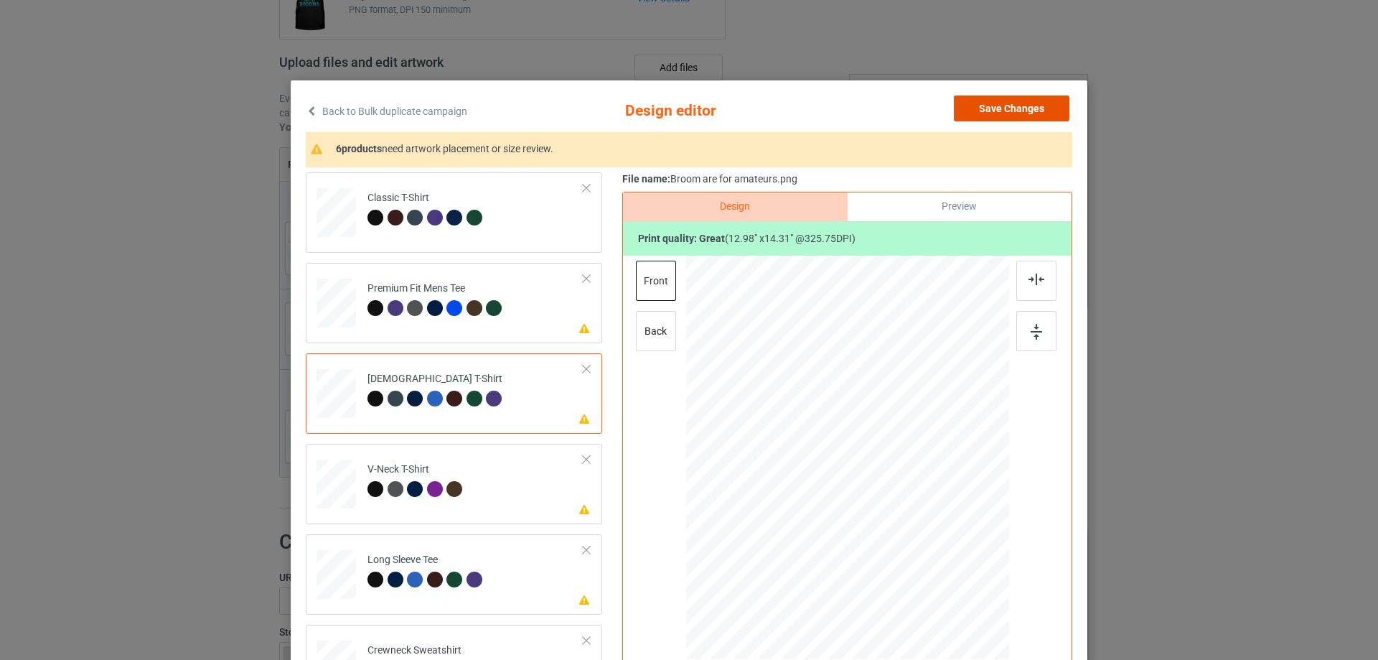
click at [1037, 112] on button "Save Changes" at bounding box center [1012, 108] width 116 height 26
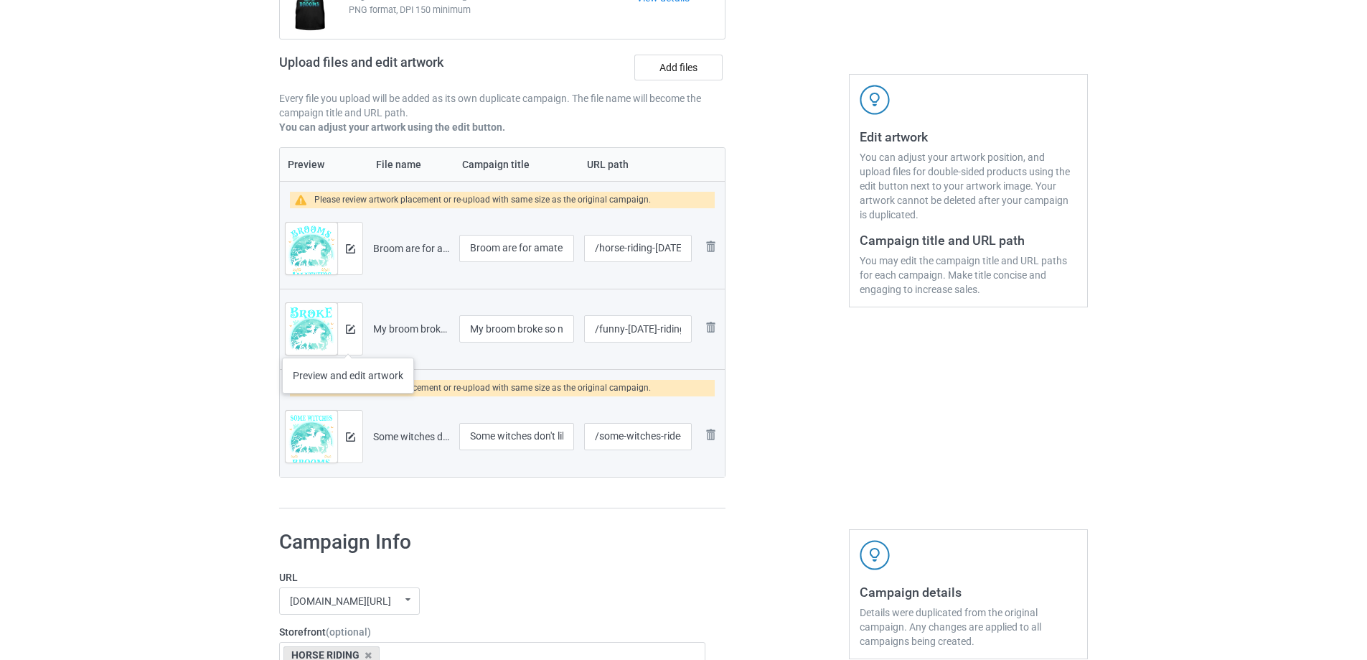
click at [348, 343] on div at bounding box center [349, 329] width 25 height 52
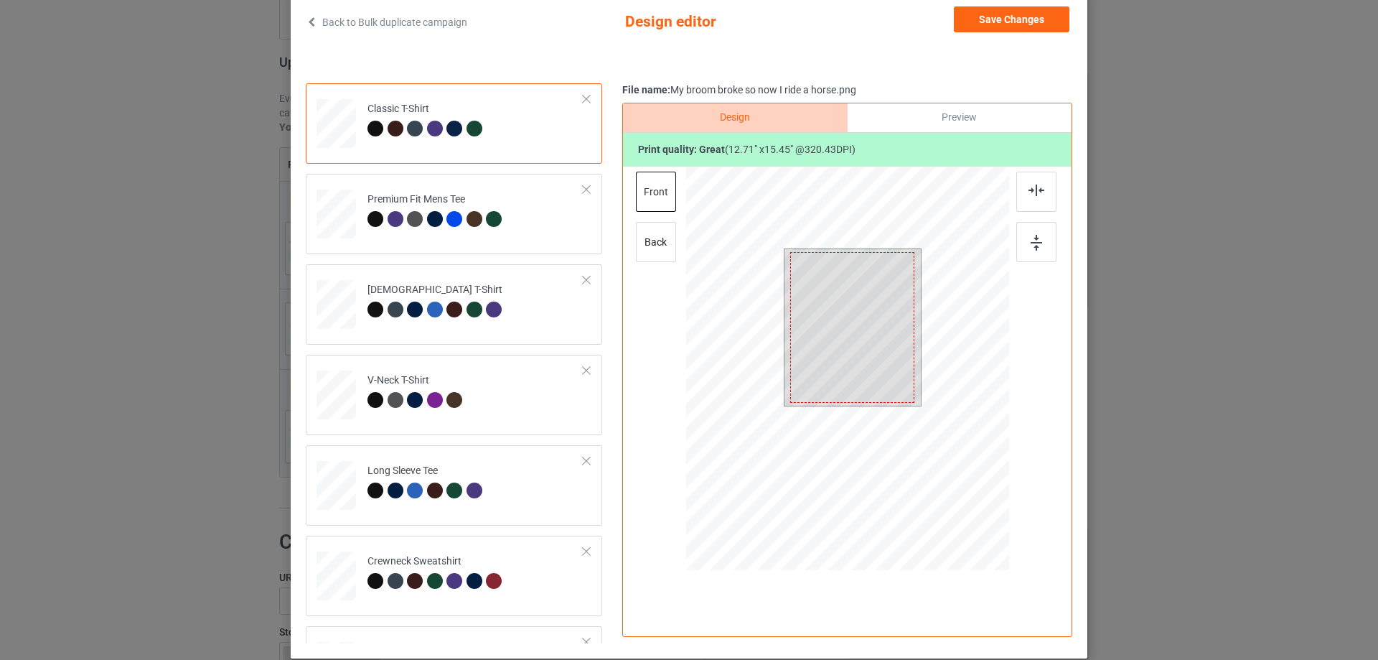
scroll to position [120, 0]
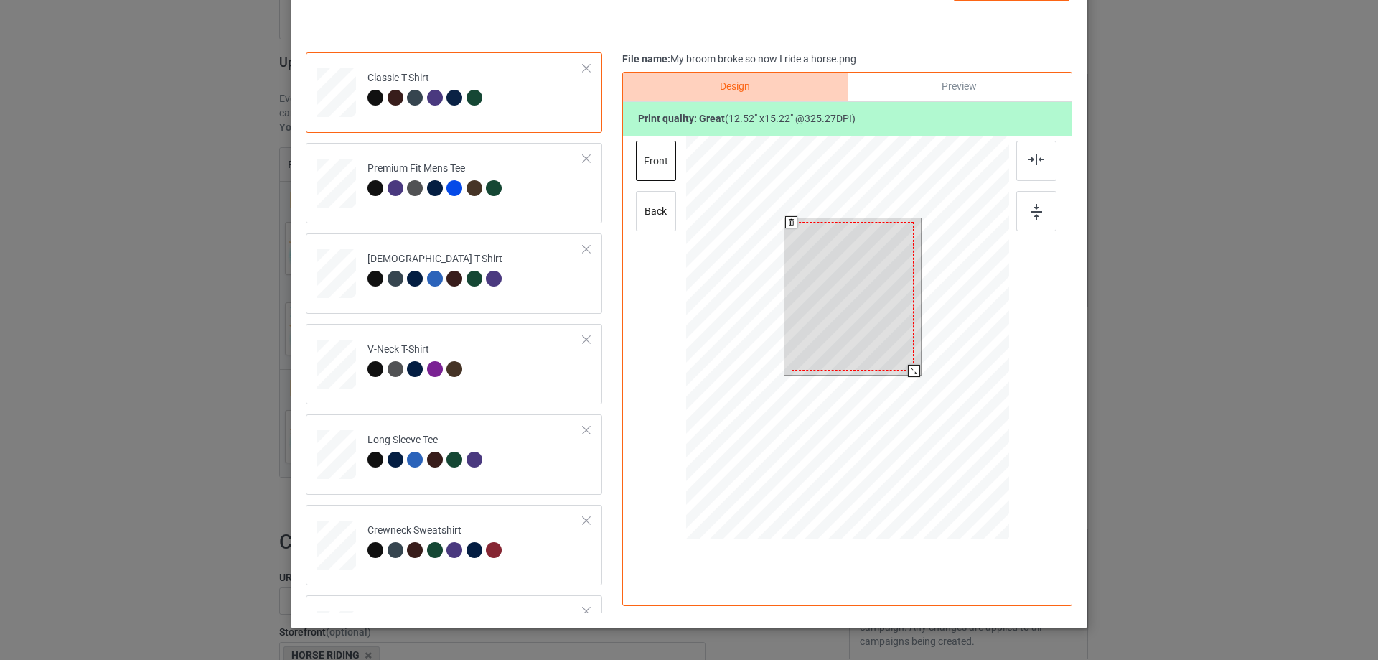
click at [911, 372] on div at bounding box center [914, 371] width 12 height 12
click at [888, 345] on div at bounding box center [852, 296] width 122 height 149
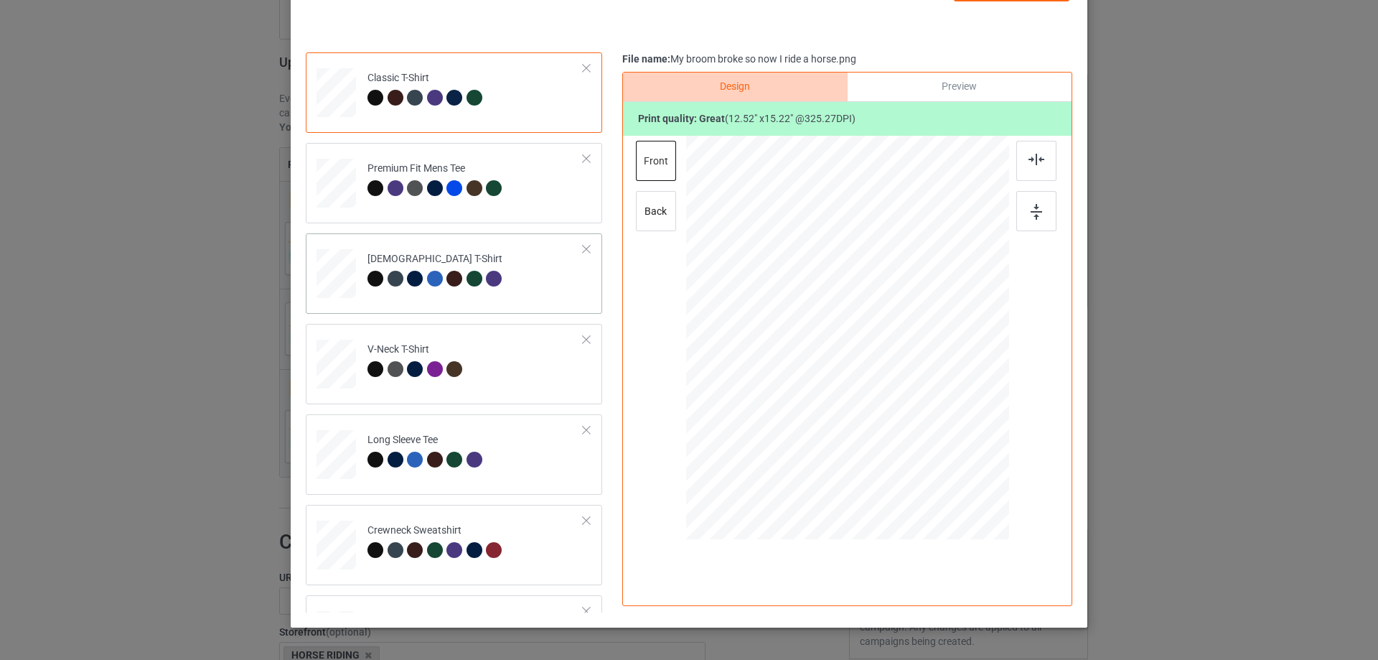
drag, startPoint x: 530, startPoint y: 288, endPoint x: 564, endPoint y: 300, distance: 36.6
click at [532, 288] on td "[DEMOGRAPHIC_DATA] T-Shirt" at bounding box center [476, 270] width 232 height 63
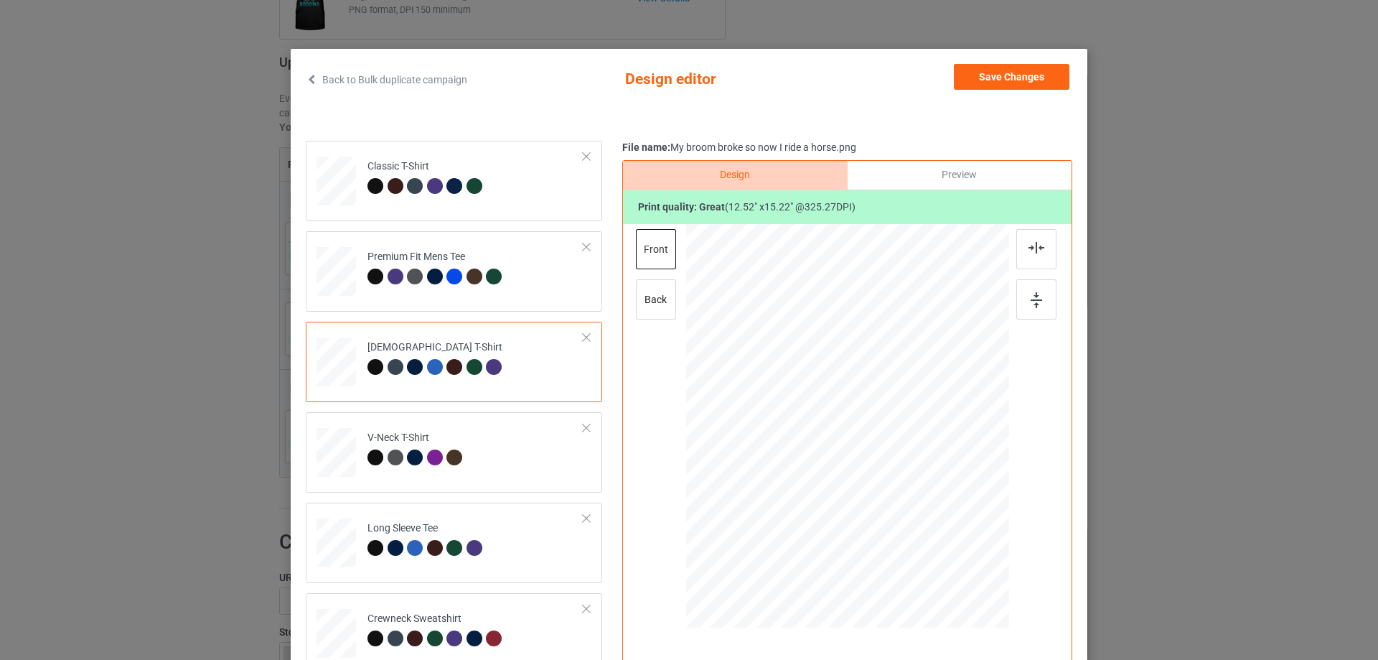
scroll to position [0, 0]
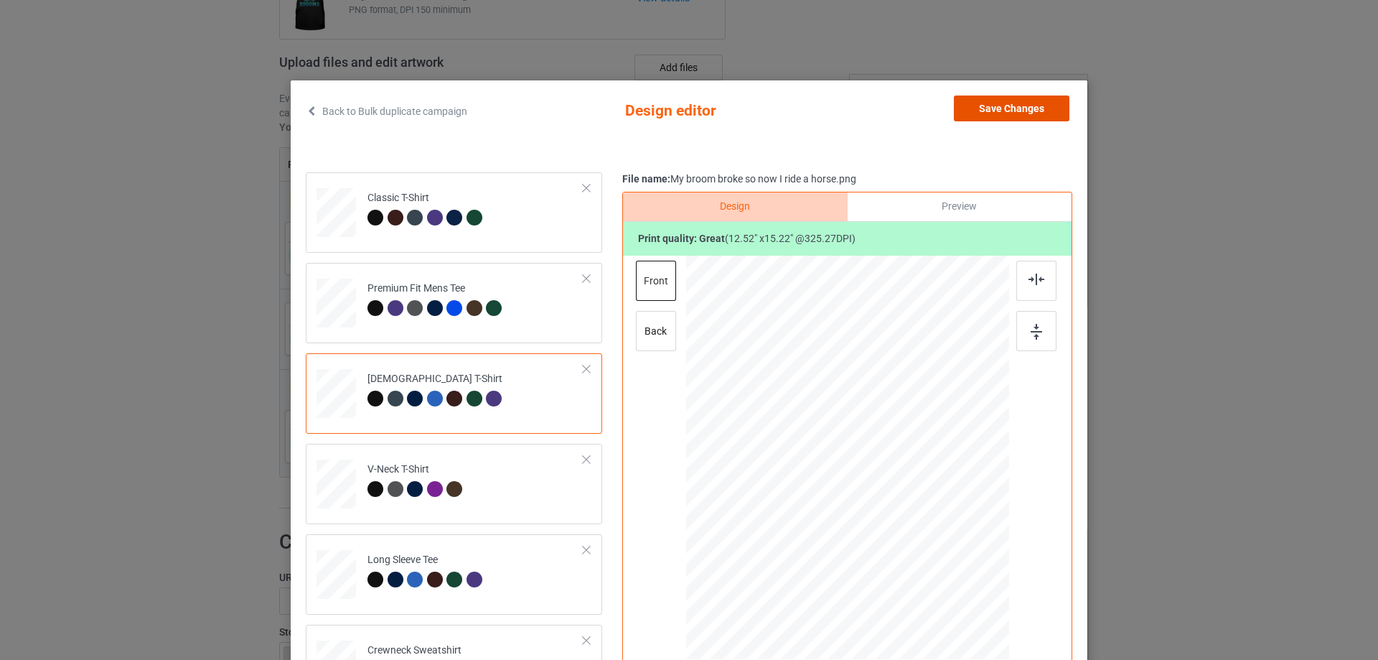
click at [1008, 113] on button "Save Changes" at bounding box center [1012, 108] width 116 height 26
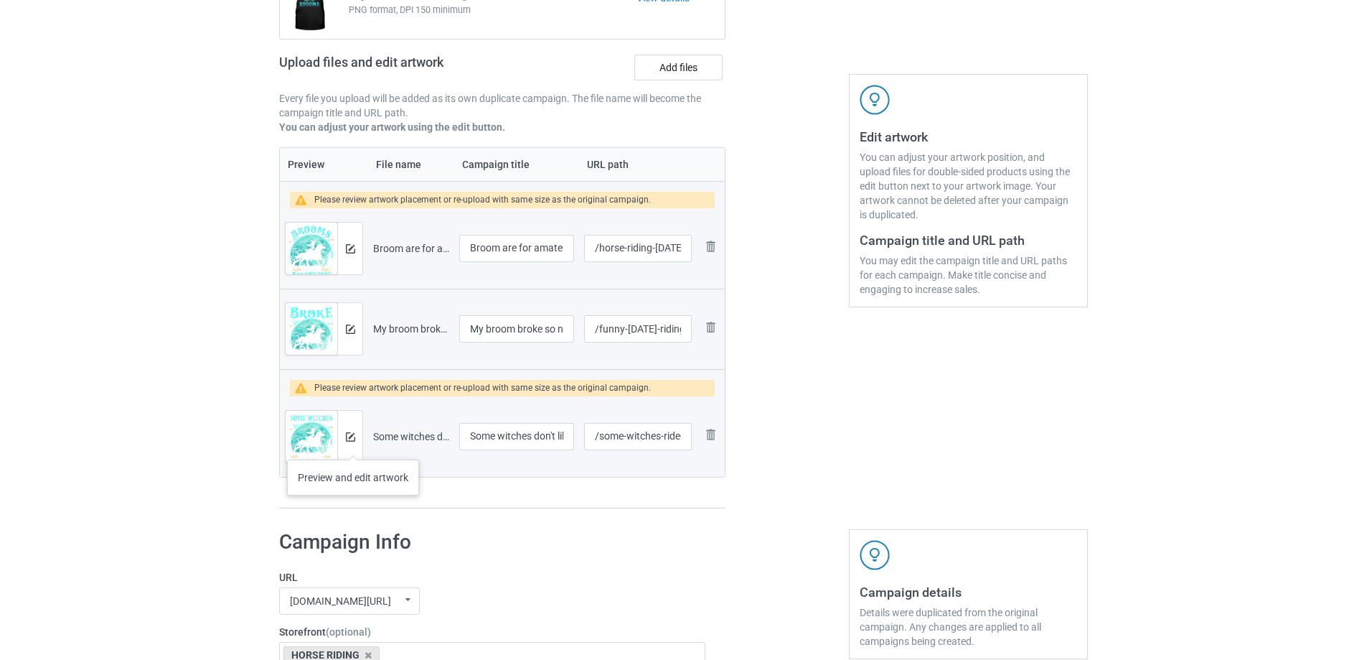
click at [352, 445] on div at bounding box center [349, 437] width 25 height 52
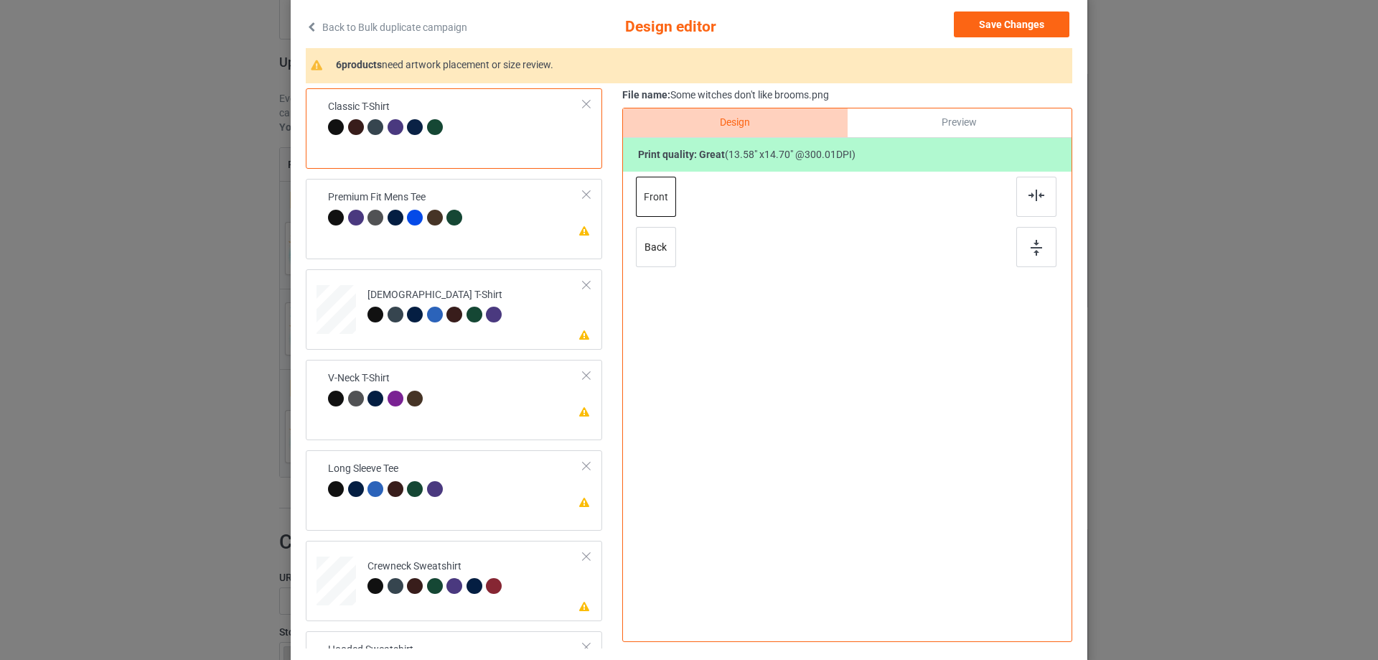
scroll to position [169, 0]
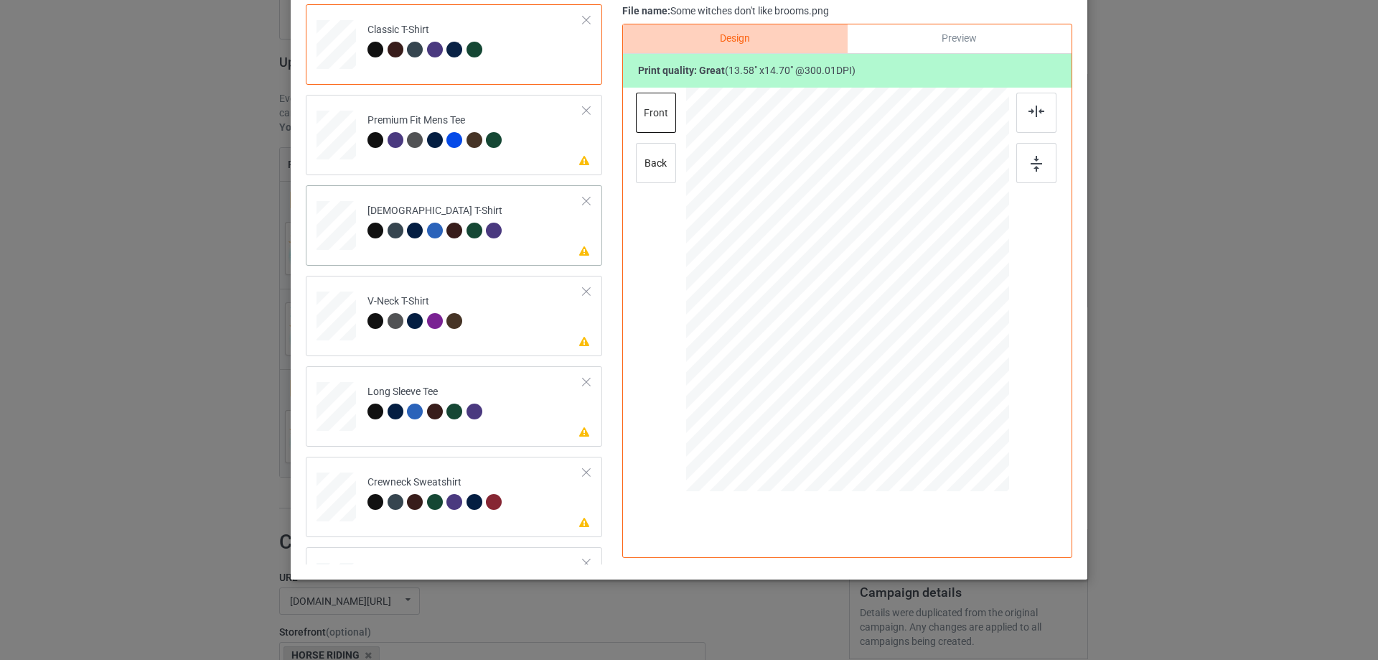
click at [523, 246] on td "Please review artwork placement [DEMOGRAPHIC_DATA] T-Shirt" at bounding box center [476, 222] width 232 height 63
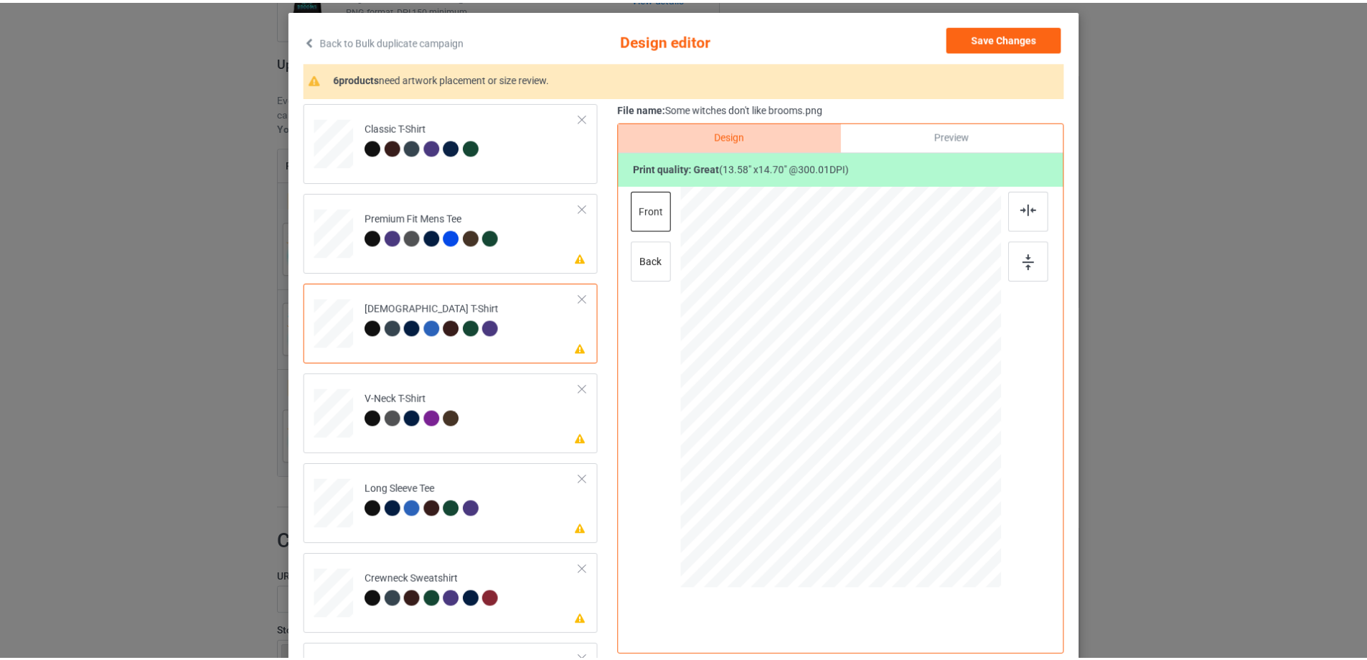
scroll to position [0, 0]
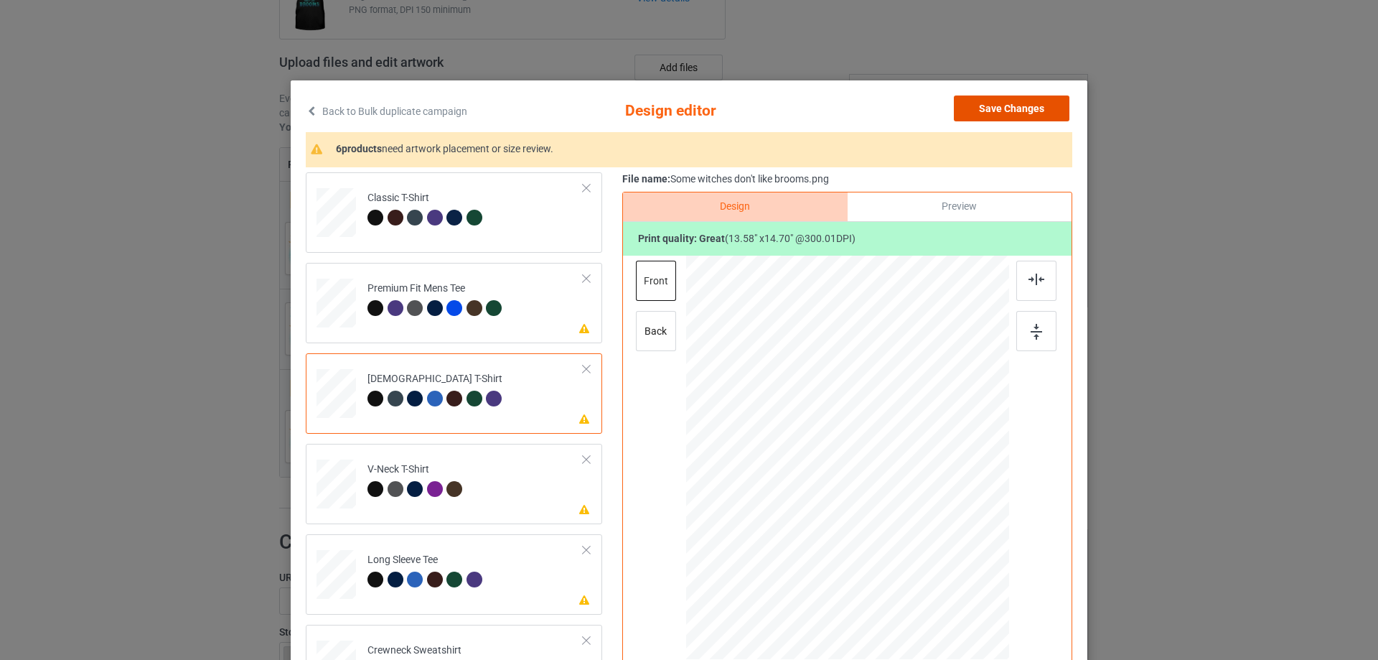
click at [999, 112] on button "Save Changes" at bounding box center [1012, 108] width 116 height 26
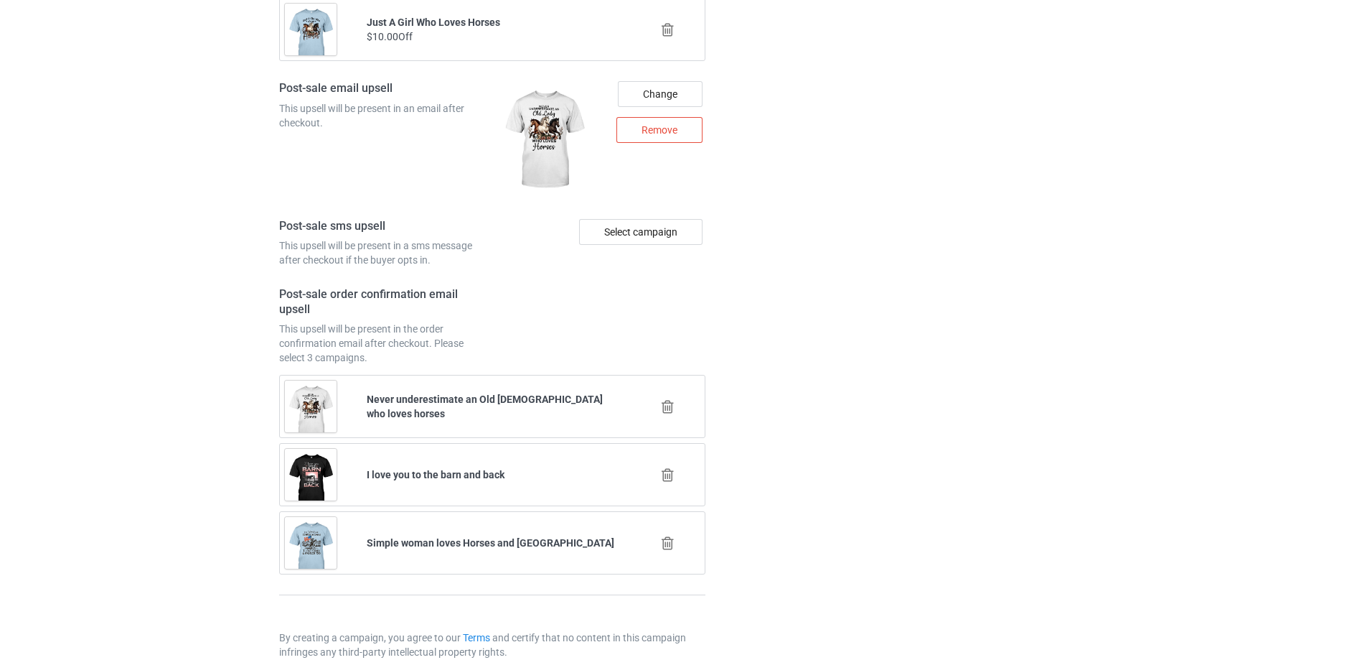
scroll to position [2151, 0]
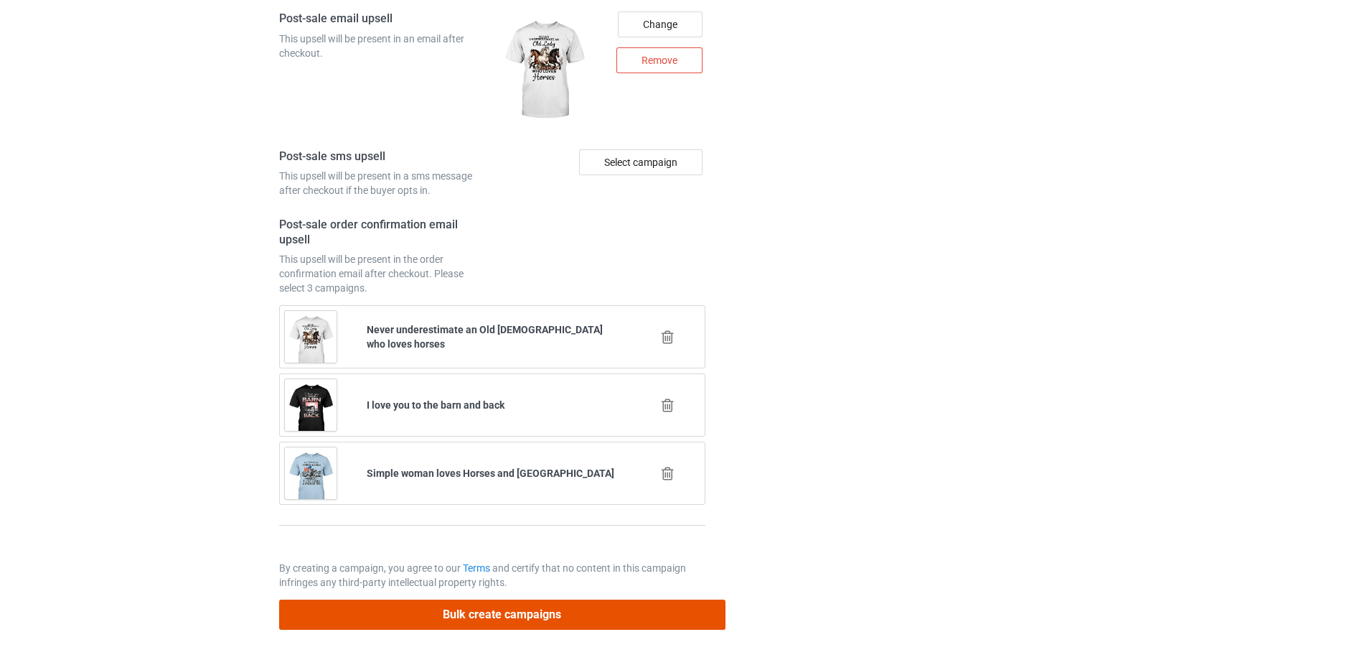
click at [562, 619] on button "Bulk create campaigns" at bounding box center [502, 613] width 446 height 29
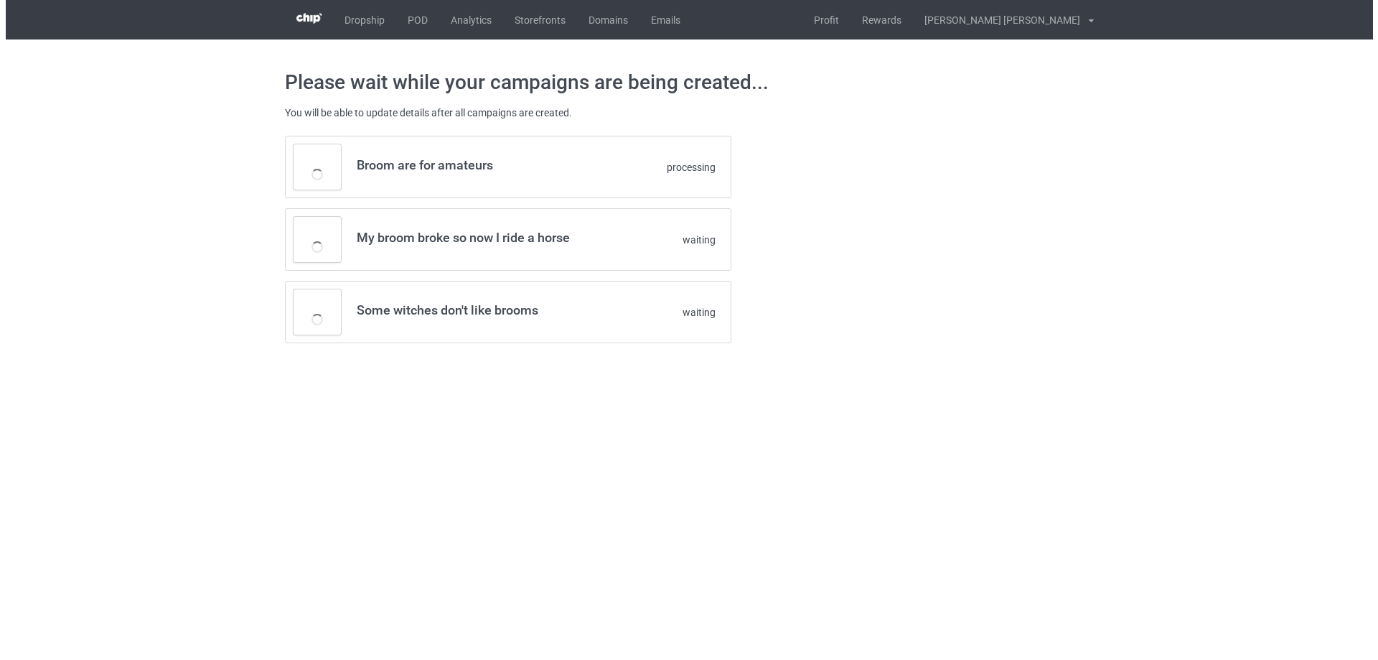
scroll to position [0, 0]
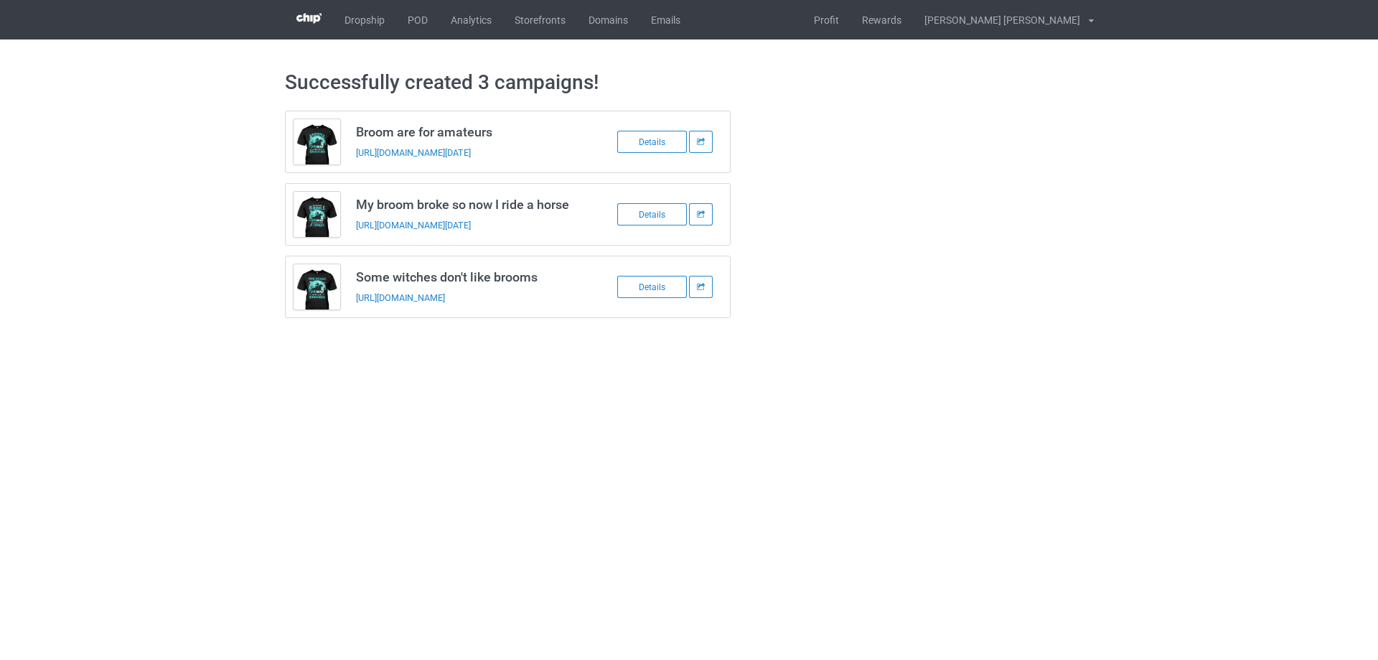
drag, startPoint x: 908, startPoint y: 279, endPoint x: 710, endPoint y: 166, distance: 228.3
click at [906, 277] on div "Broom are for amateurs [URL][DOMAIN_NAME][DATE] Details My broom broke so now I…" at bounding box center [689, 214] width 829 height 228
click at [414, 24] on link "POD" at bounding box center [417, 19] width 43 height 39
